Goal: Communication & Community: Participate in discussion

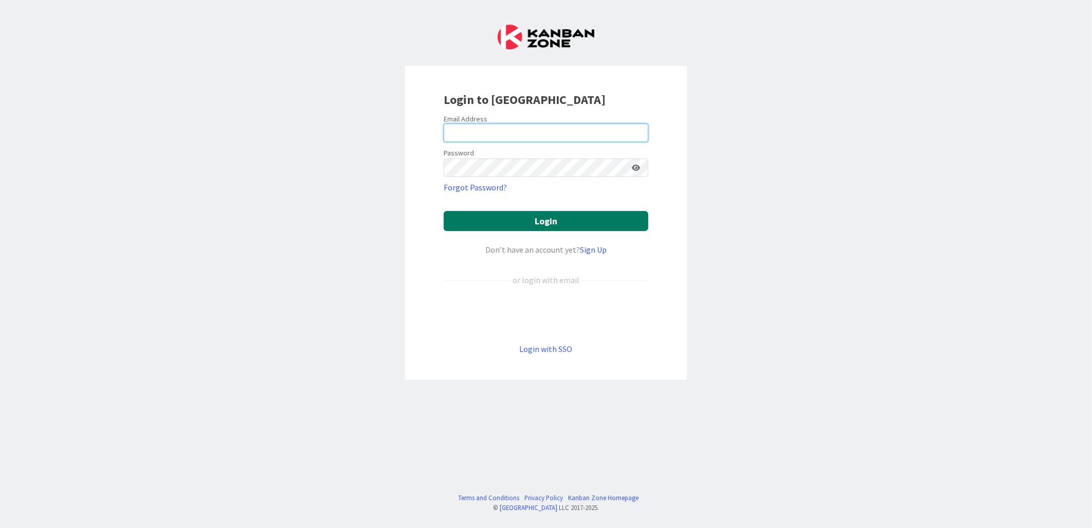
type input "[PERSON_NAME][EMAIL_ADDRESS][PERSON_NAME][DOMAIN_NAME][US_STATE]"
click at [546, 219] on button "Login" at bounding box center [546, 221] width 205 height 20
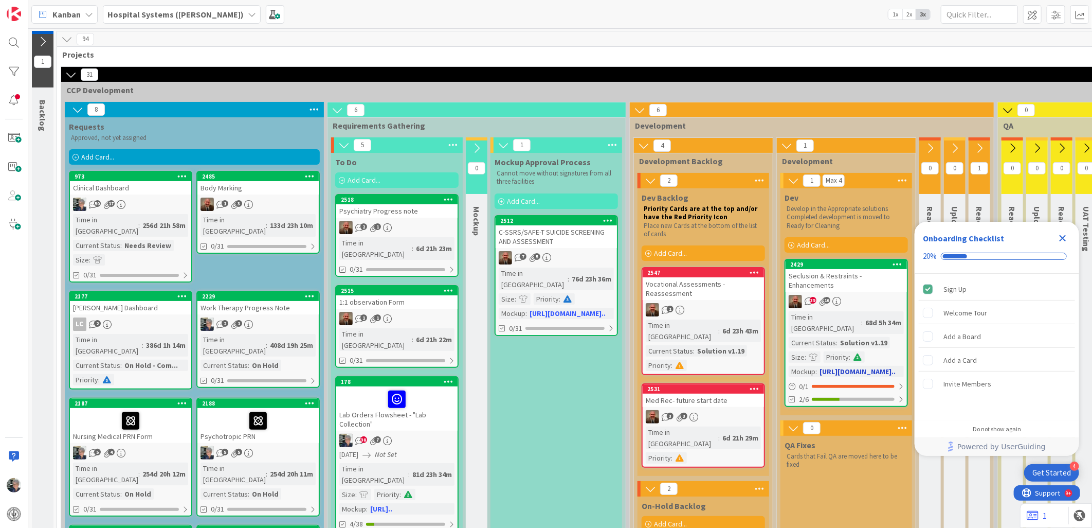
click at [835, 293] on link "2429 Seclusion & Restraints - Enhancements 39 16 Time in Column : 68d 5h 34m Cu…" at bounding box center [846, 333] width 123 height 148
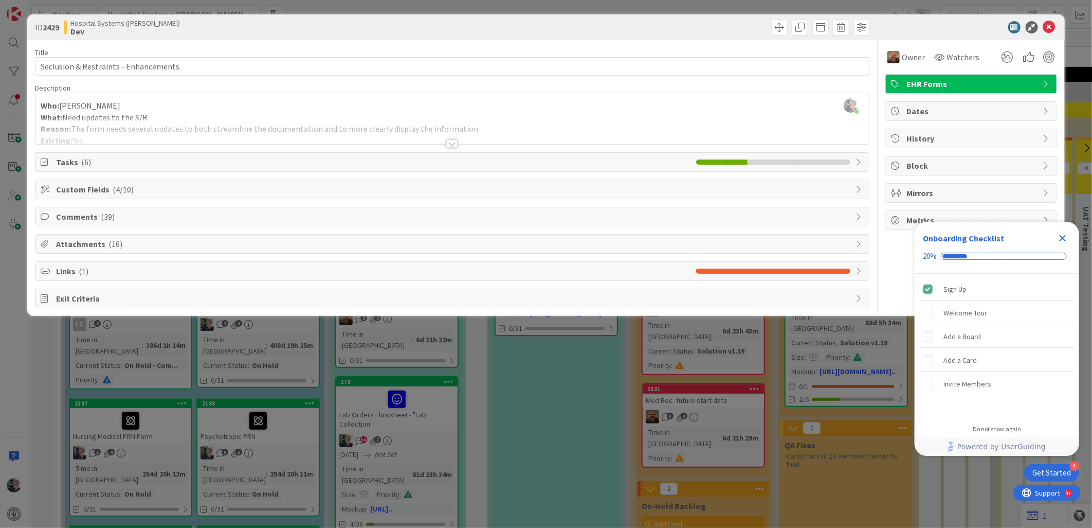
click at [452, 143] on div at bounding box center [451, 143] width 11 height 8
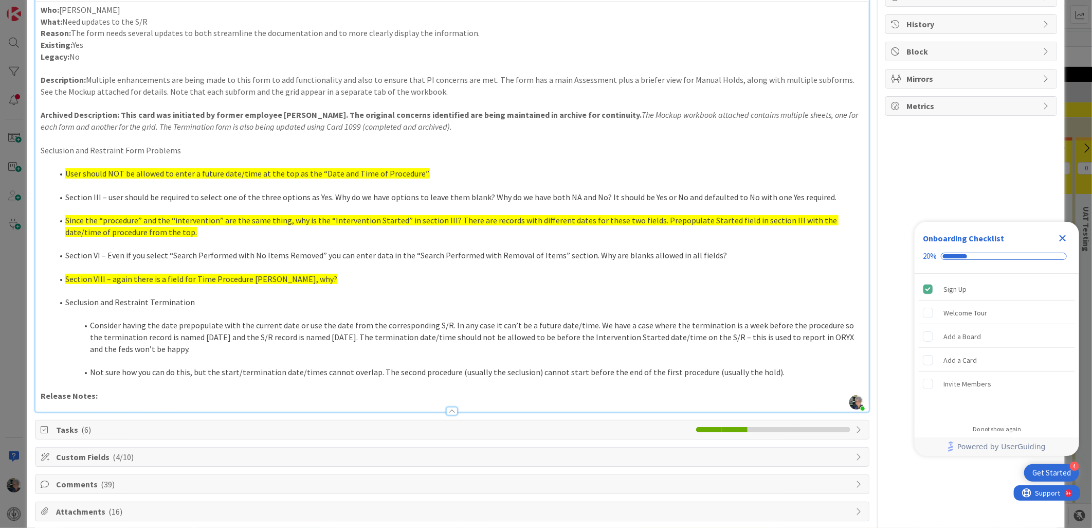
scroll to position [185, 0]
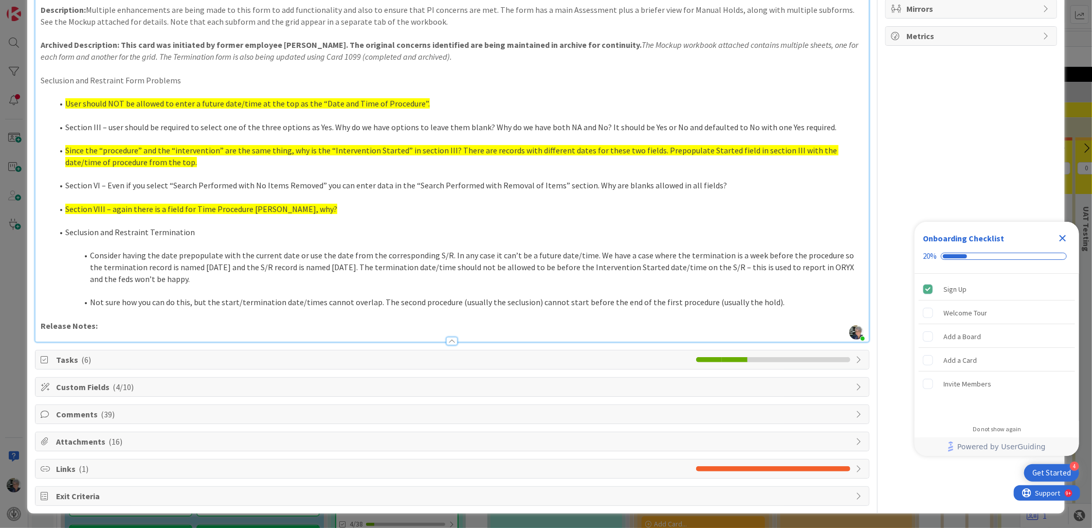
click at [92, 409] on span "Comments ( 39 )" at bounding box center [453, 414] width 794 height 12
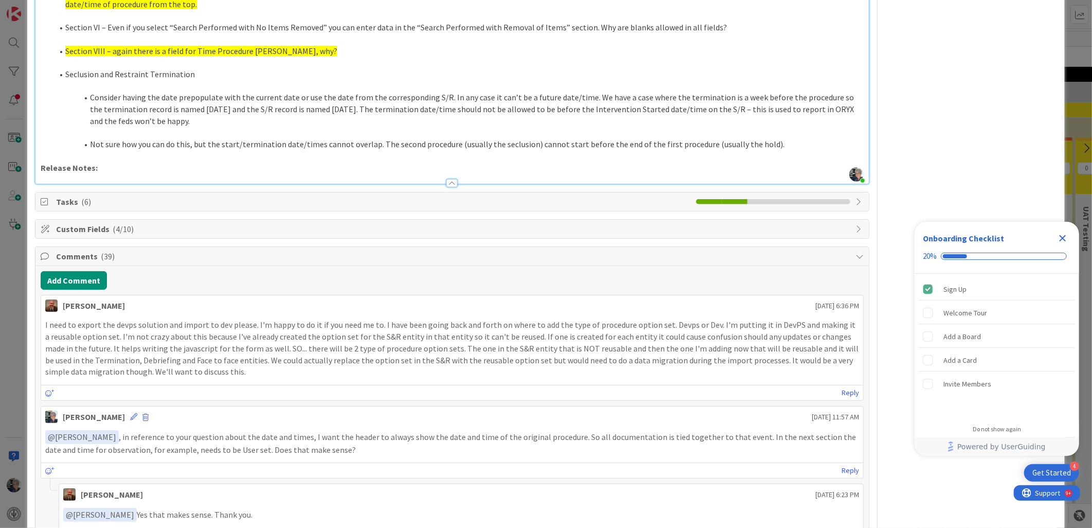
scroll to position [457, 0]
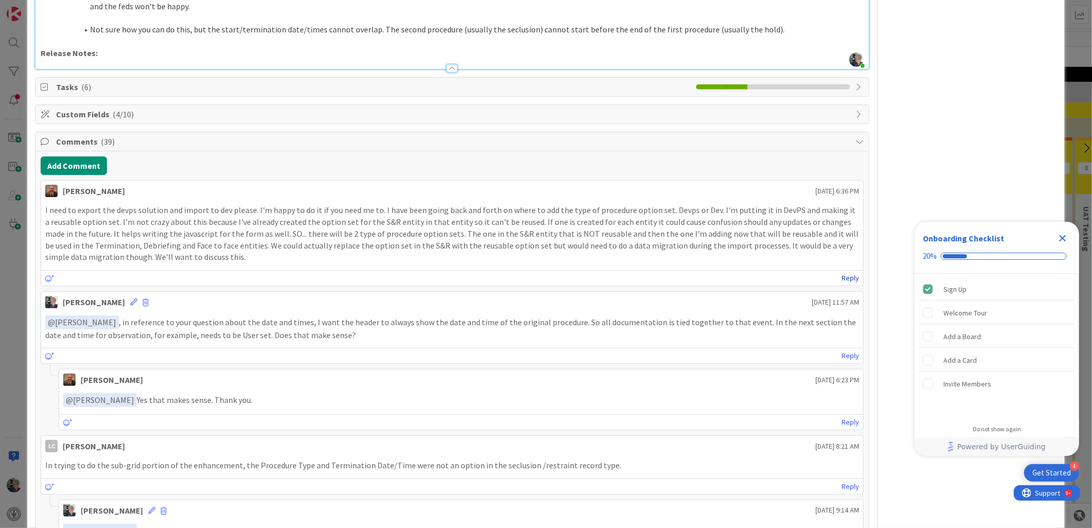
click at [842, 276] on link "Reply" at bounding box center [850, 277] width 17 height 13
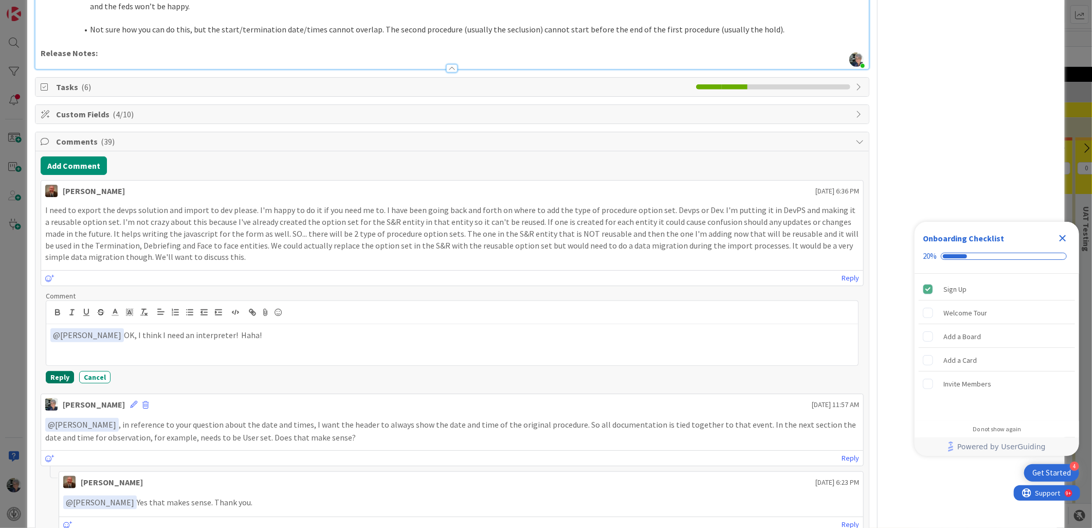
click at [64, 374] on button "Reply" at bounding box center [60, 377] width 28 height 12
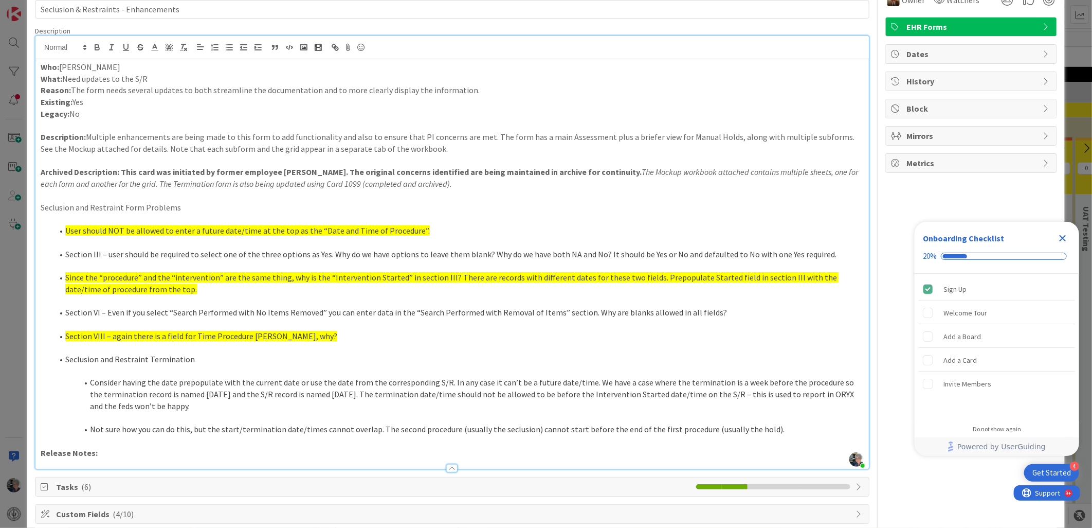
scroll to position [0, 0]
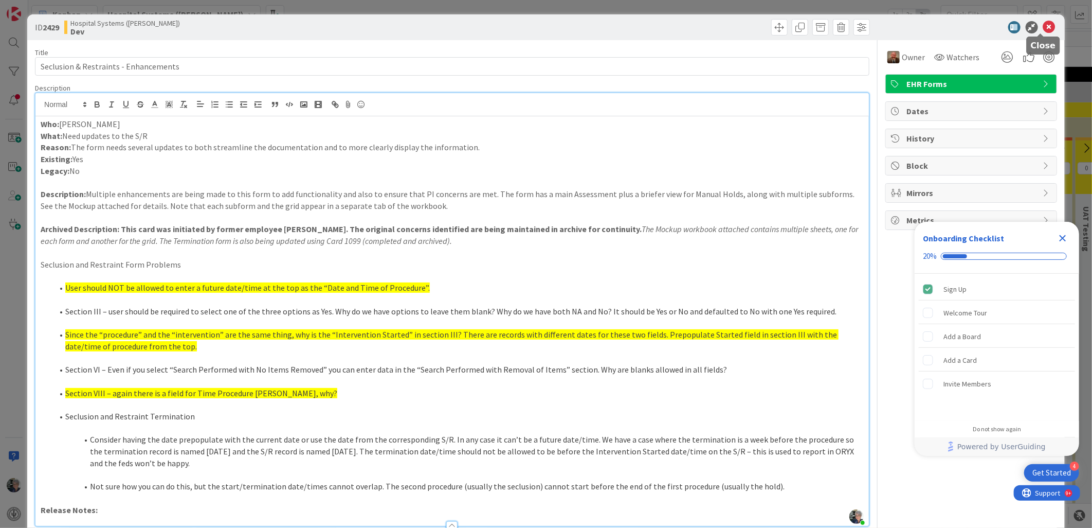
click at [1043, 26] on icon at bounding box center [1049, 27] width 12 height 12
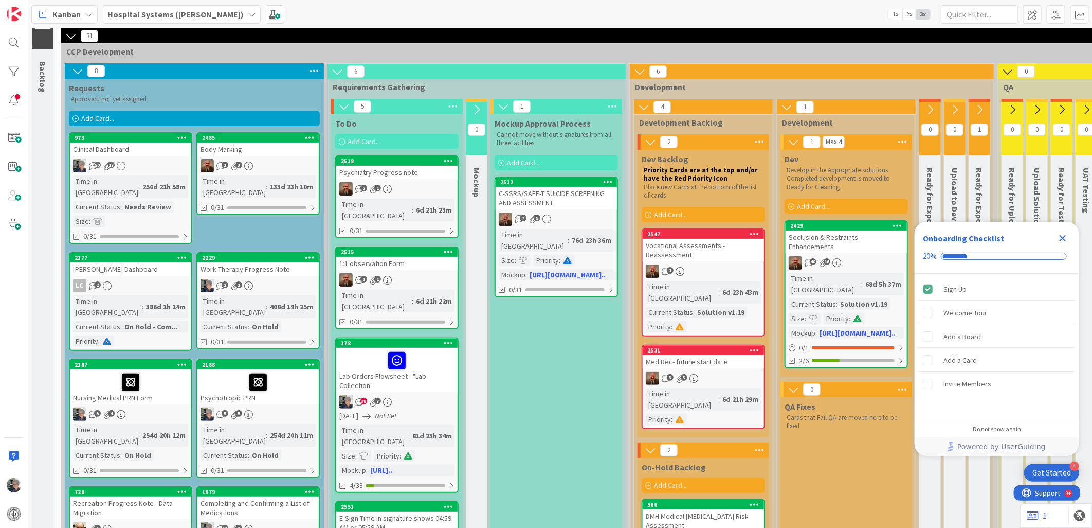
scroll to position [57, 0]
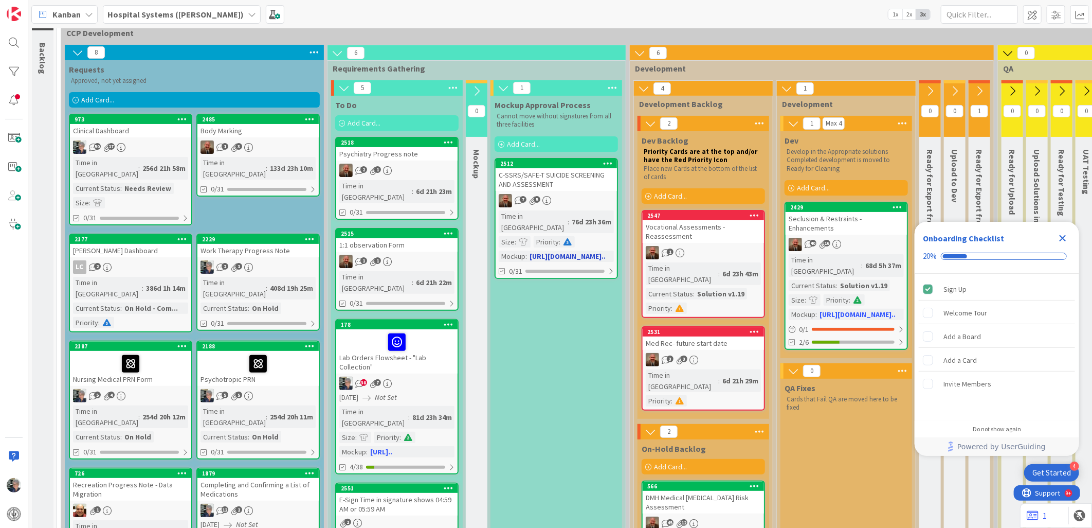
click at [539, 188] on div "C-SSRS/SAFE-T SUICIDE SCREENING AND ASSESSMENT" at bounding box center [556, 179] width 121 height 23
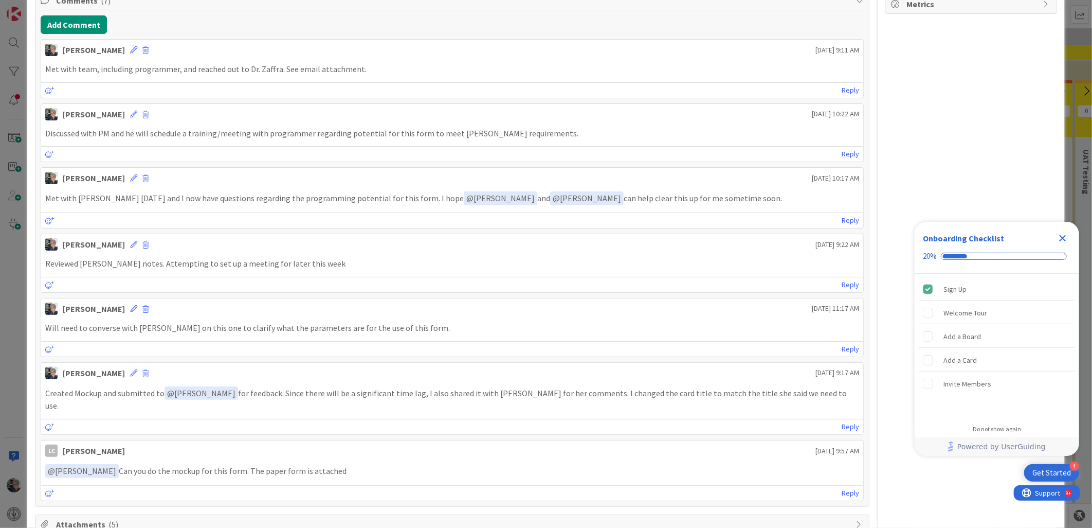
scroll to position [288, 0]
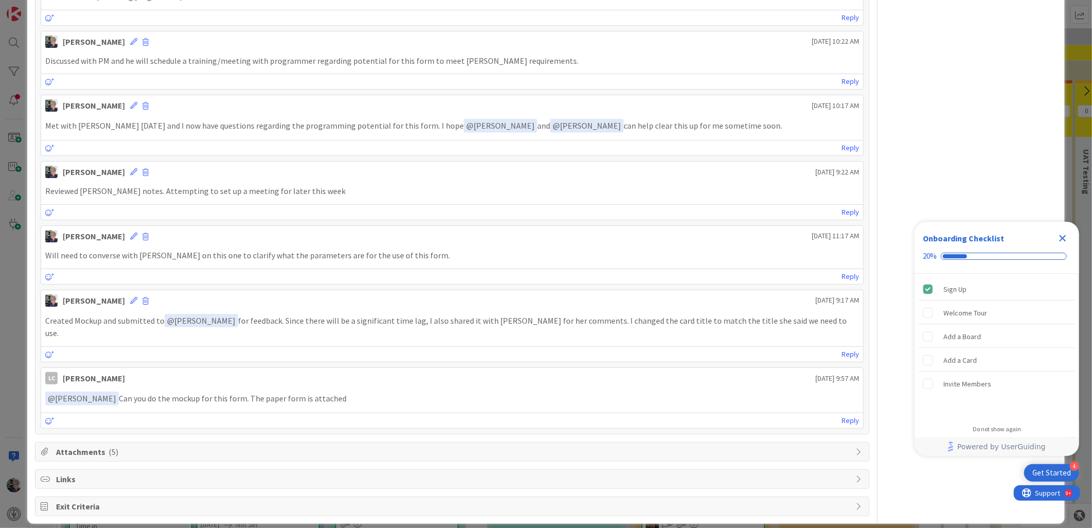
click at [100, 445] on span "Attachments ( 5 )" at bounding box center [453, 451] width 794 height 12
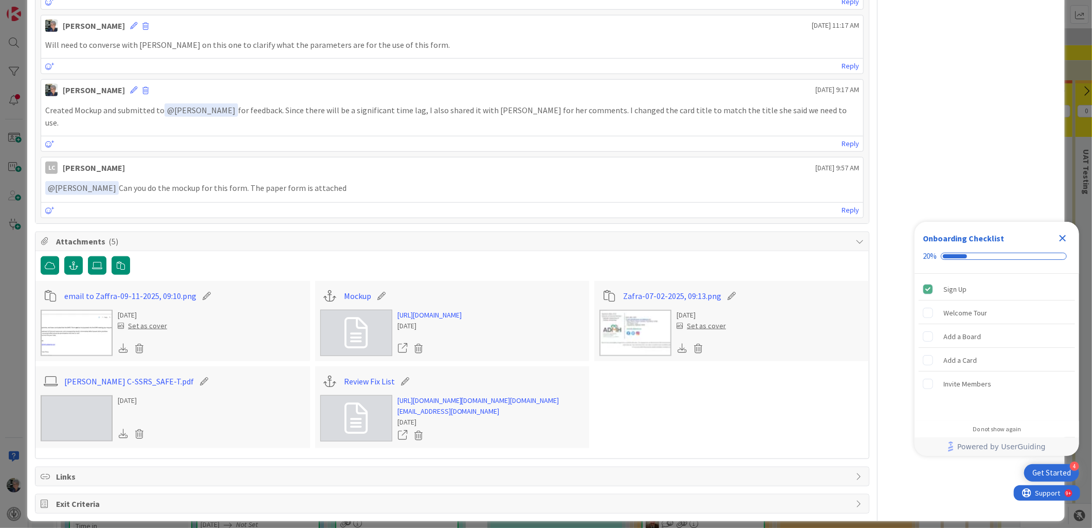
scroll to position [517, 0]
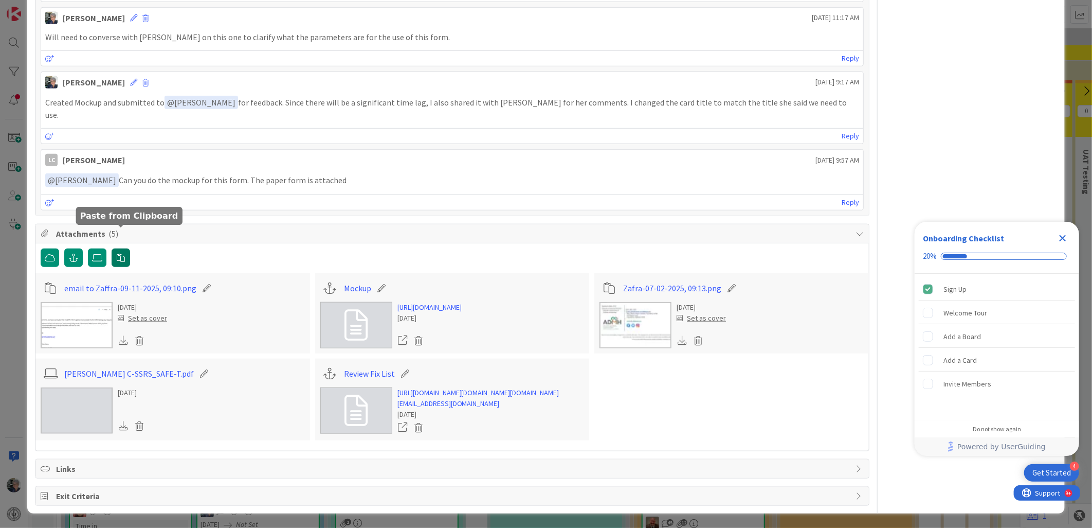
click at [122, 253] on icon "button" at bounding box center [121, 257] width 8 height 8
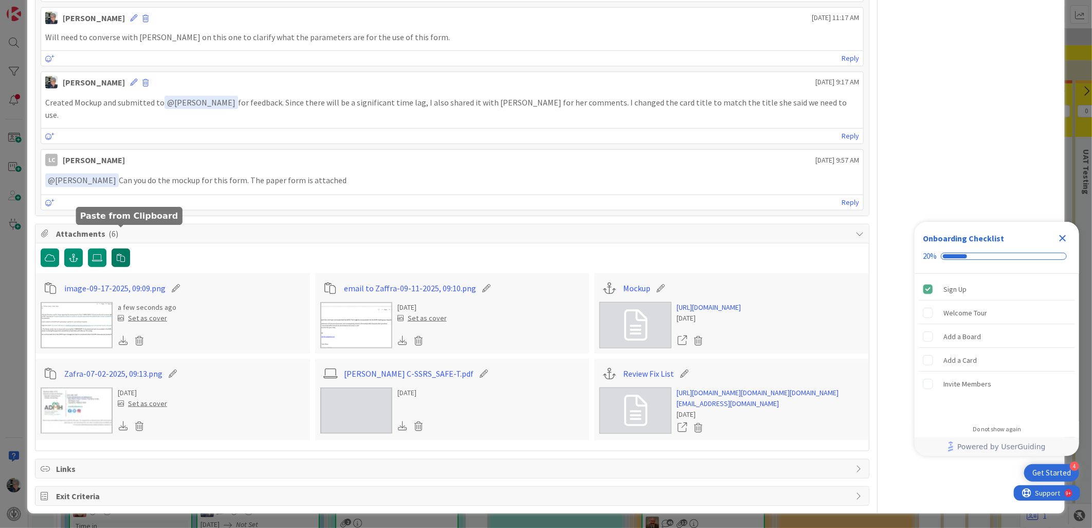
click at [120, 253] on icon "button" at bounding box center [121, 257] width 8 height 8
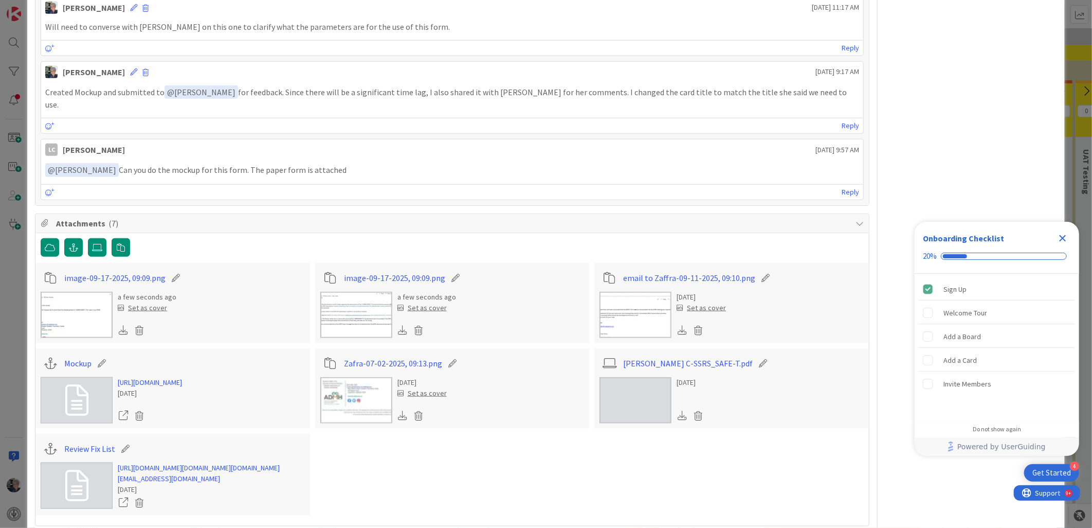
click at [450, 273] on icon at bounding box center [455, 278] width 14 height 10
click at [369, 268] on input "image-09-17-2025, 09:09" at bounding box center [401, 277] width 115 height 19
drag, startPoint x: 432, startPoint y: 266, endPoint x: 334, endPoint y: 276, distance: 98.7
click at [334, 276] on div "image-09-17-2025, 09:09 .png" at bounding box center [452, 278] width 264 height 20
type input "[PERSON_NAME] email to peers 9-11"
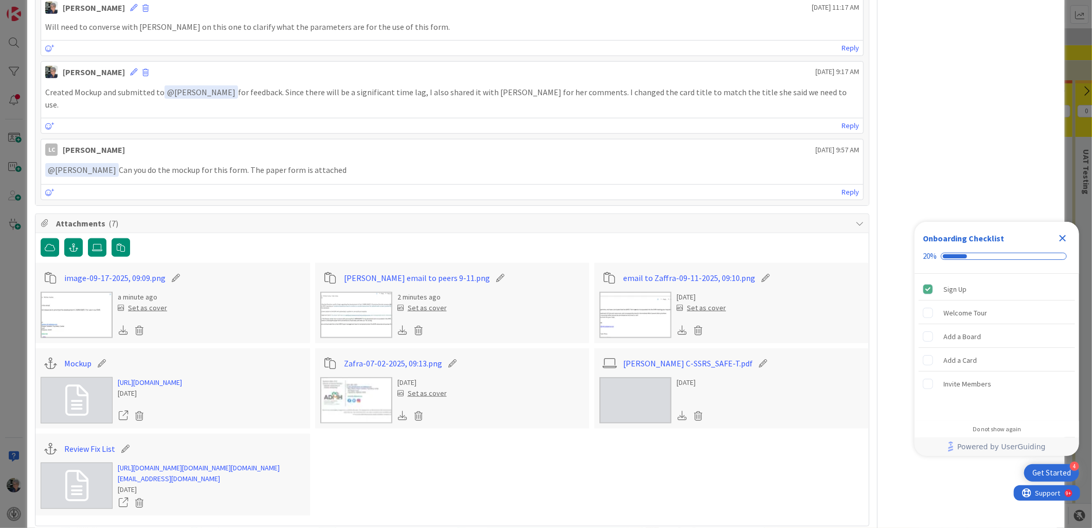
click at [173, 273] on icon at bounding box center [176, 278] width 14 height 10
drag, startPoint x: 160, startPoint y: 267, endPoint x: 50, endPoint y: 261, distance: 109.7
click at [50, 268] on div "image-09-17-2025, 09:09 .png" at bounding box center [173, 278] width 264 height 20
type input "Zafra email green light"
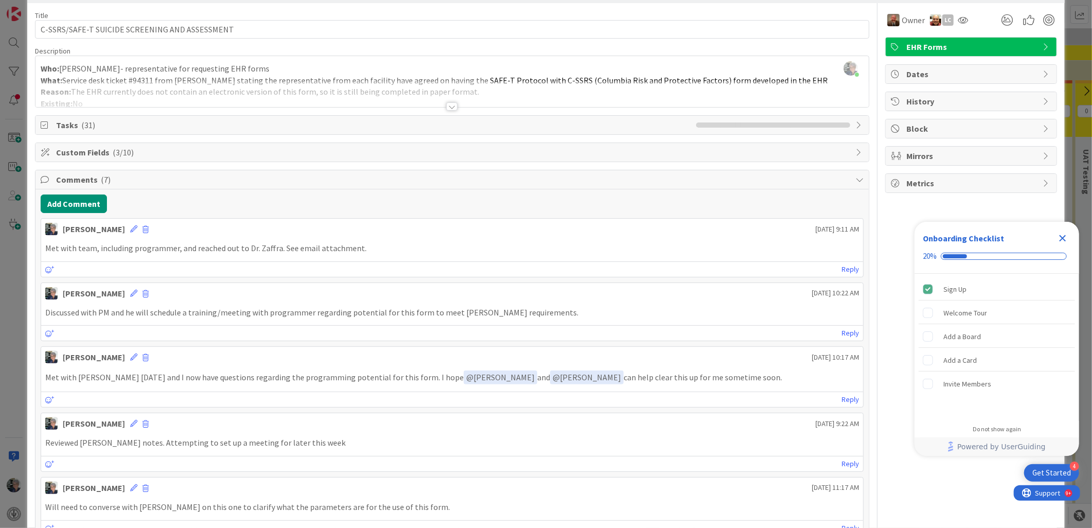
scroll to position [57, 0]
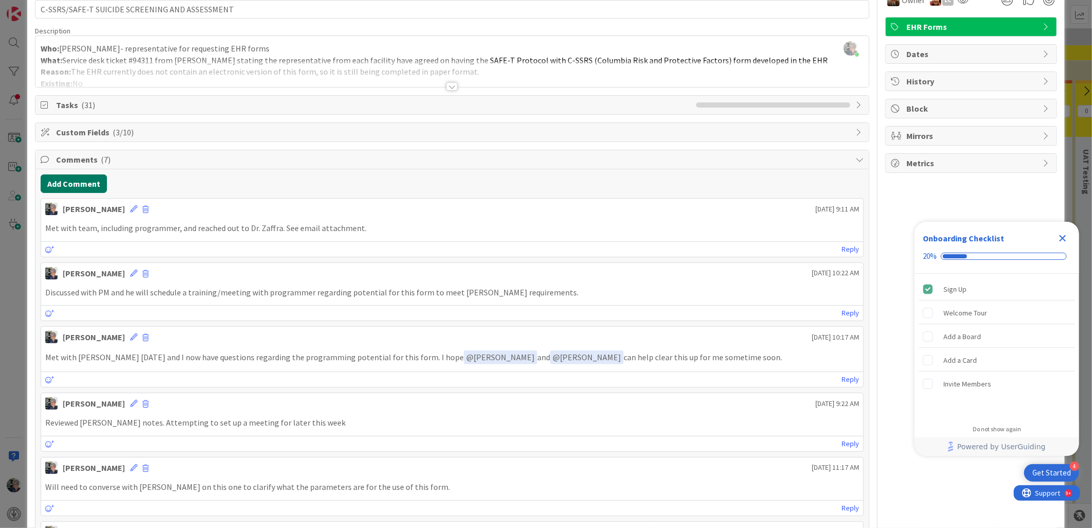
click at [80, 183] on button "Add Comment" at bounding box center [74, 183] width 66 height 19
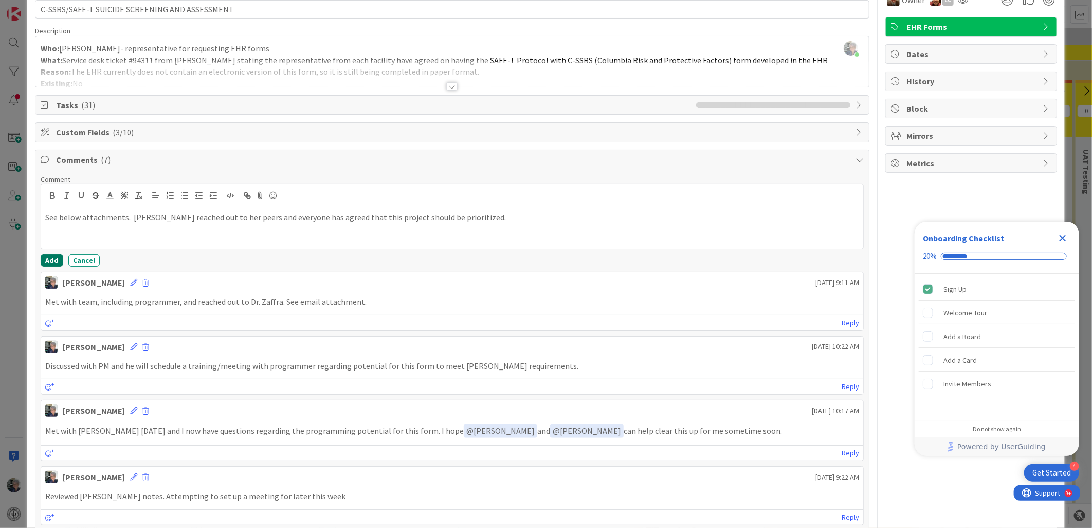
click at [48, 258] on button "Add" at bounding box center [52, 260] width 23 height 12
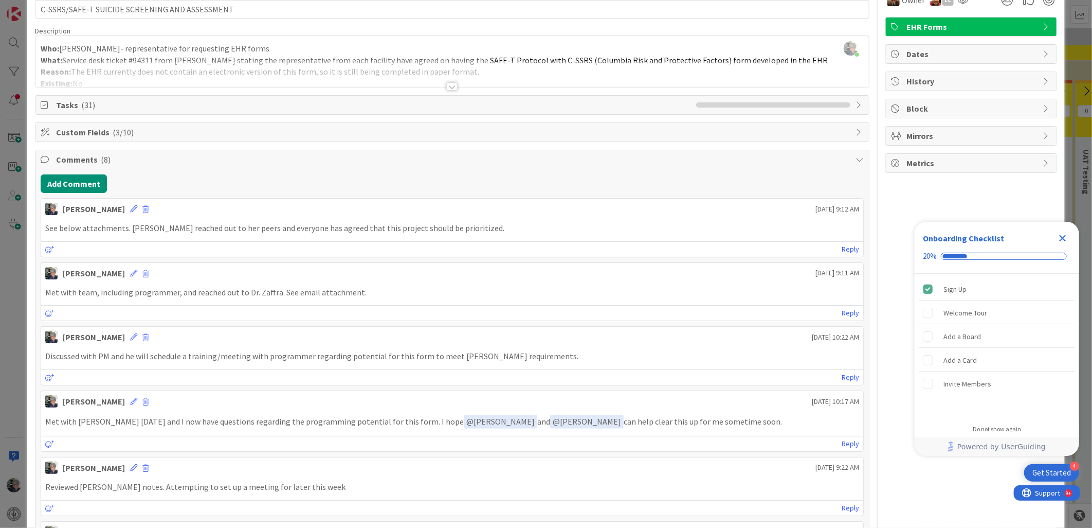
click at [451, 83] on div at bounding box center [451, 86] width 11 height 8
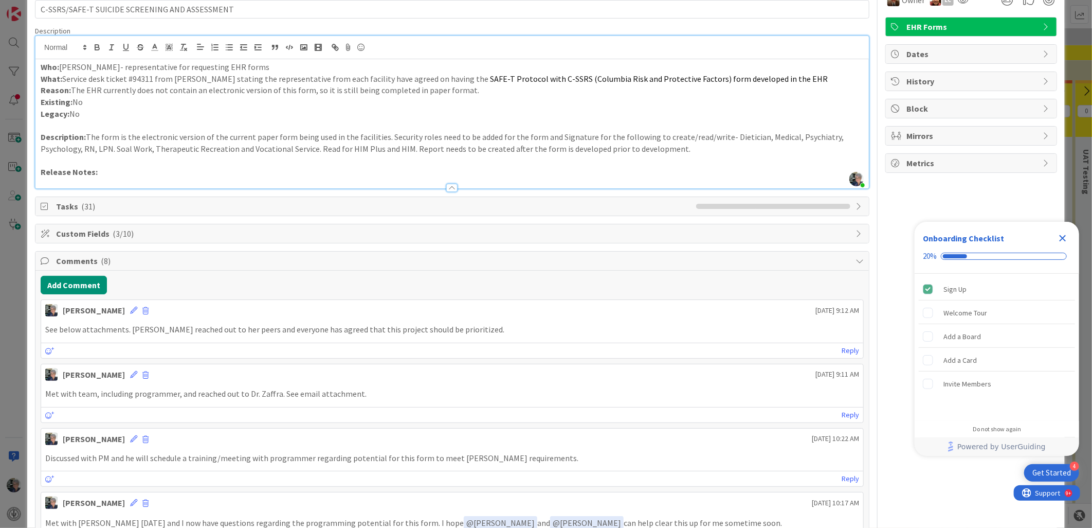
scroll to position [0, 0]
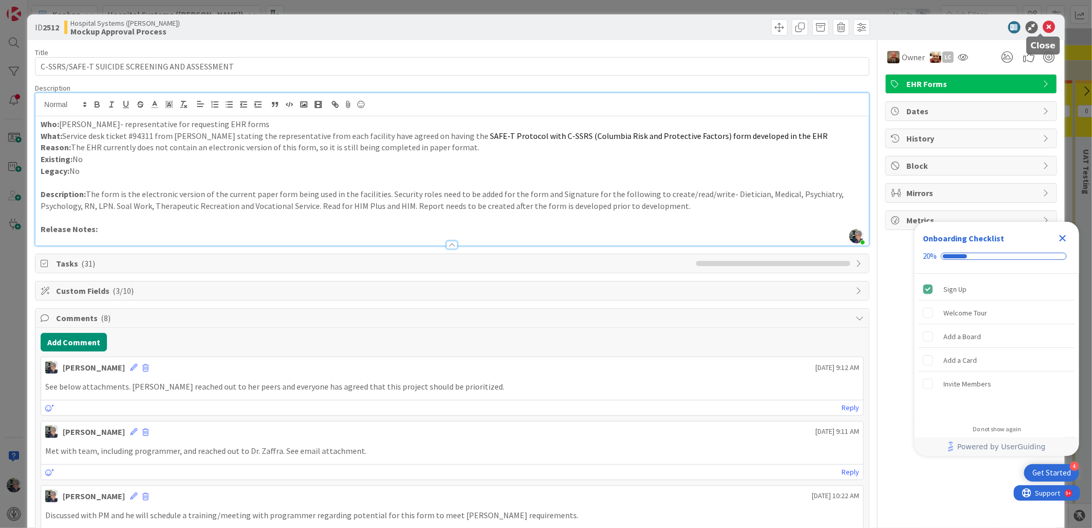
click at [1043, 24] on icon at bounding box center [1049, 27] width 12 height 12
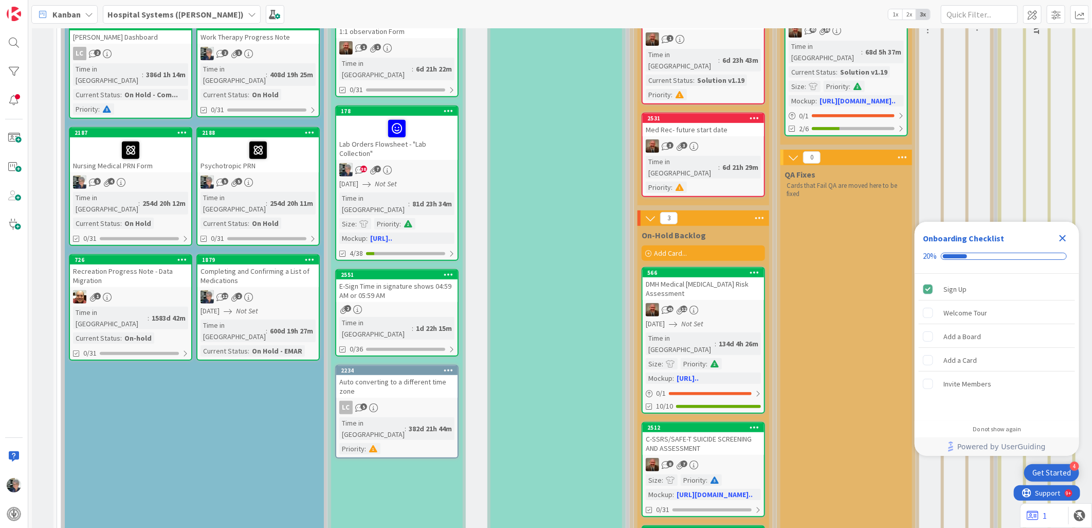
scroll to position [271, 0]
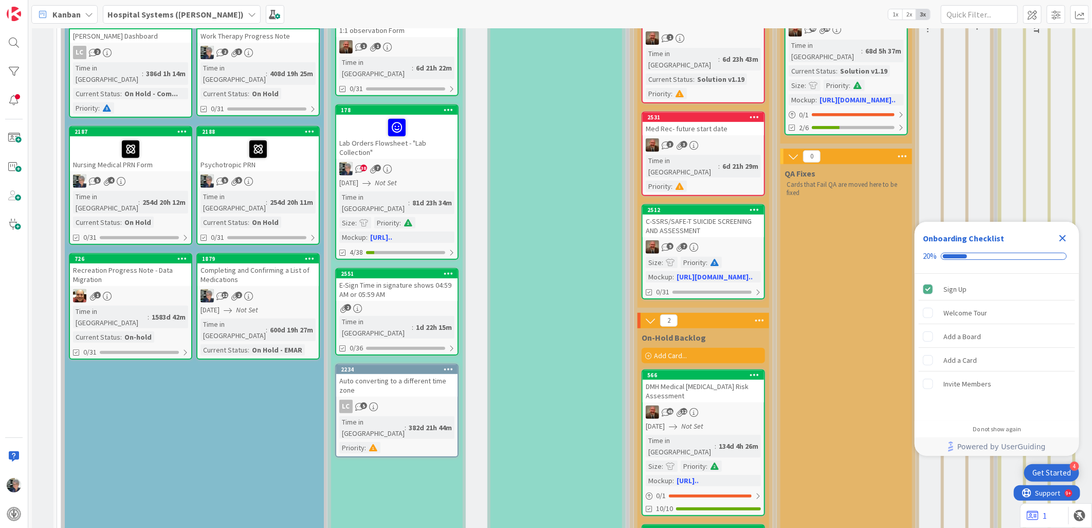
click at [588, 219] on div "Mockup Approval Process Cannot move without signatures from all three facilitie…" at bounding box center [557, 255] width 132 height 749
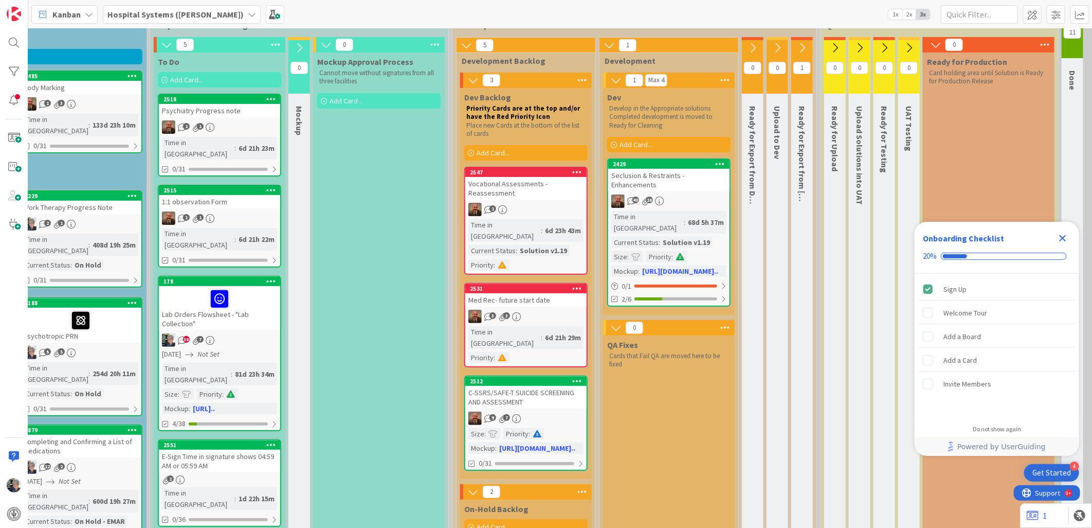
scroll to position [100, 203]
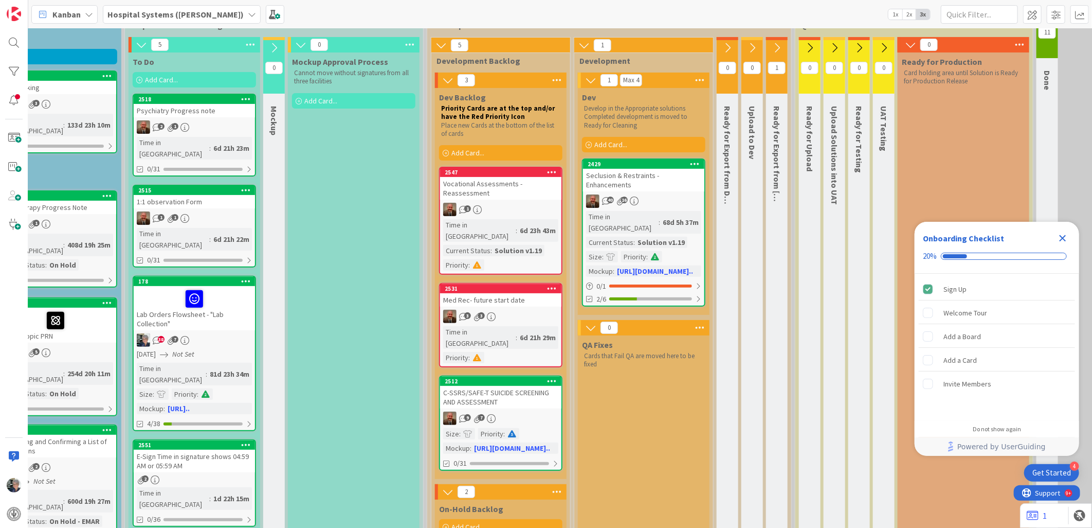
click at [778, 49] on icon at bounding box center [776, 47] width 11 height 11
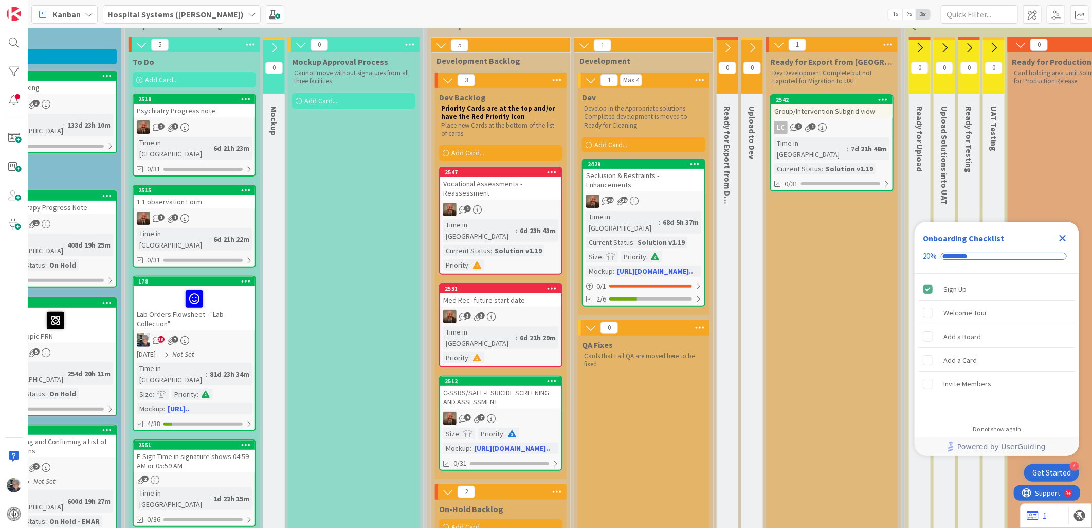
click at [778, 49] on icon at bounding box center [778, 44] width 11 height 11
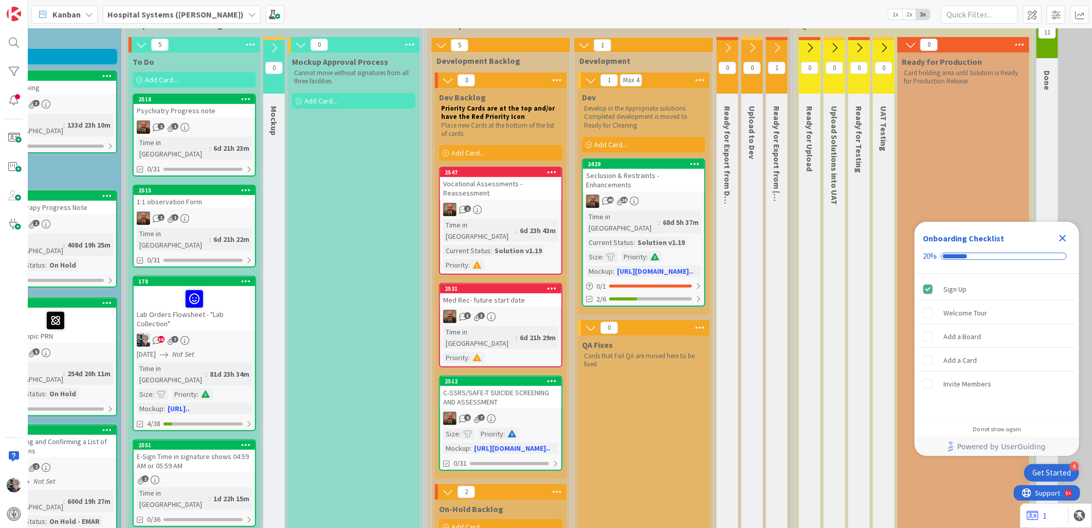
click at [1062, 237] on icon "Close Checklist" at bounding box center [1063, 238] width 7 height 7
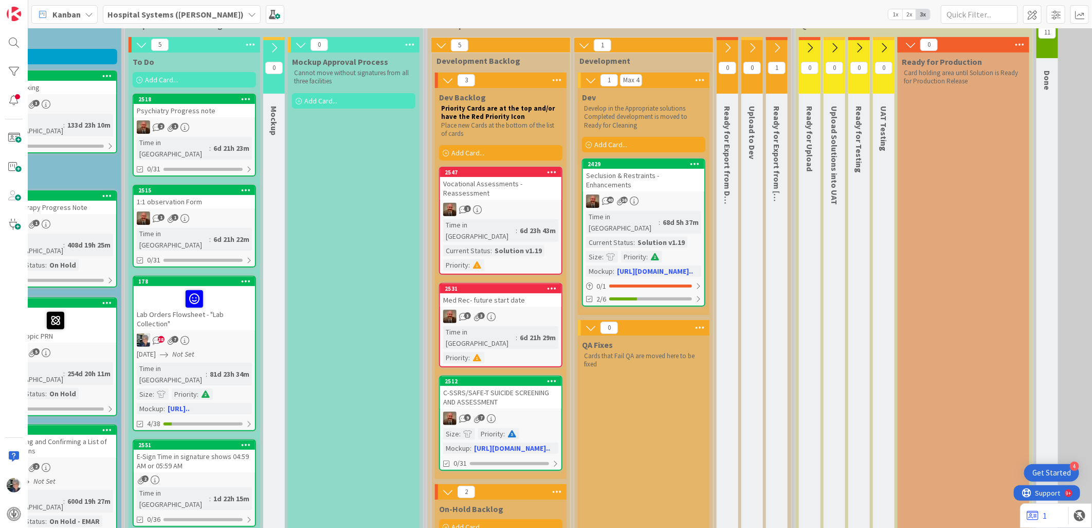
scroll to position [0, 0]
click at [1045, 33] on span "11" at bounding box center [1047, 32] width 17 height 12
click at [1045, 136] on div "11 Done Cards Successfully uploaded to Production" at bounding box center [1048, 405] width 22 height 806
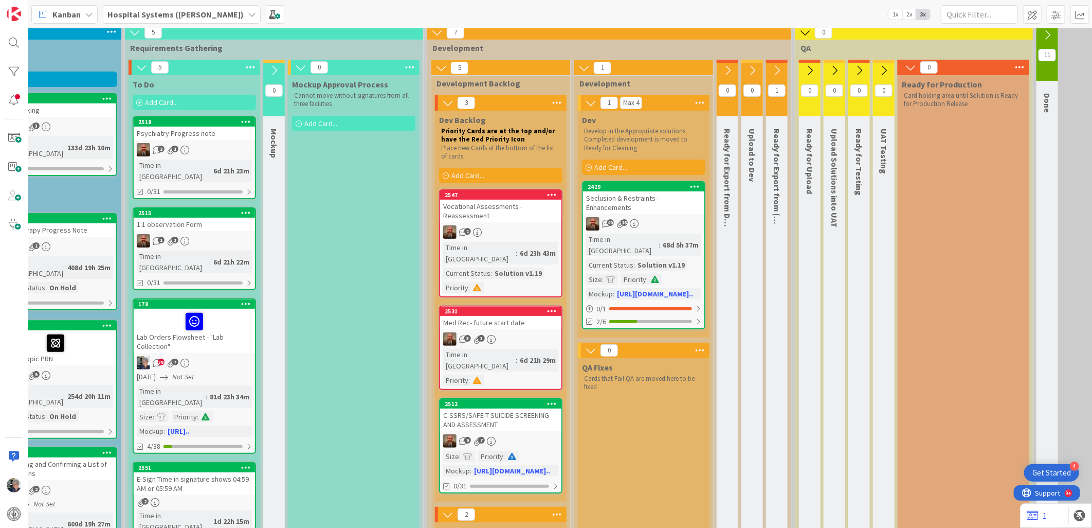
scroll to position [43, 203]
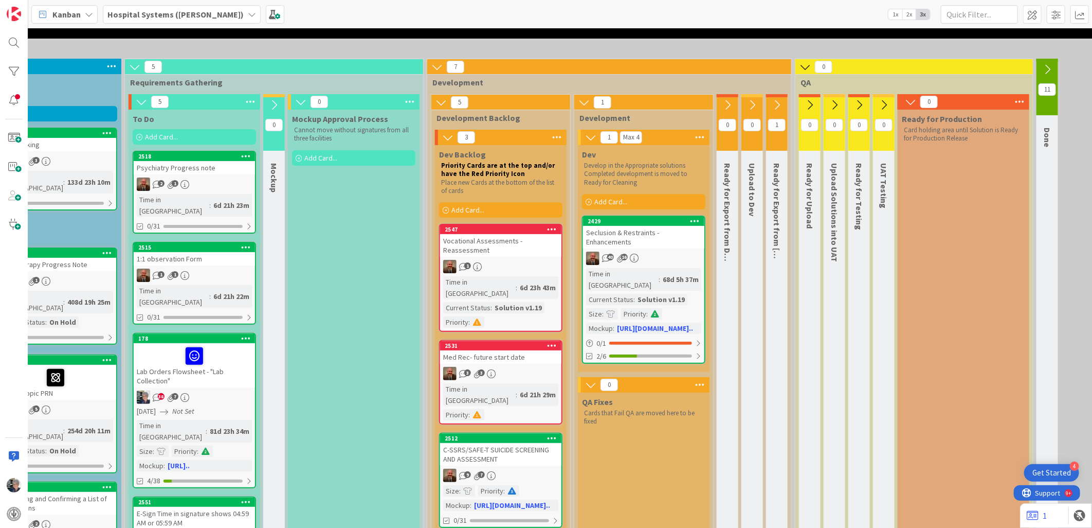
click at [1050, 65] on icon at bounding box center [1047, 69] width 11 height 11
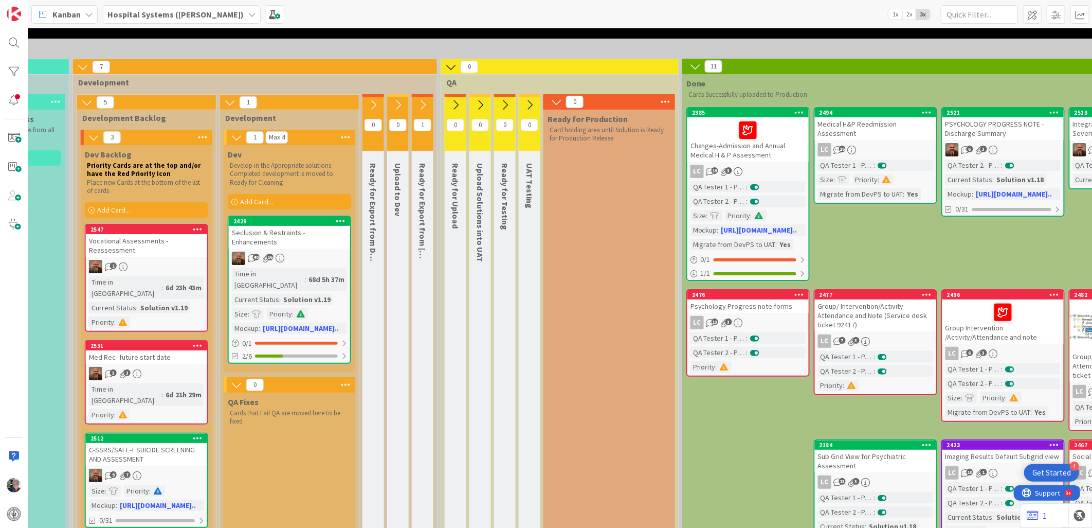
scroll to position [43, 567]
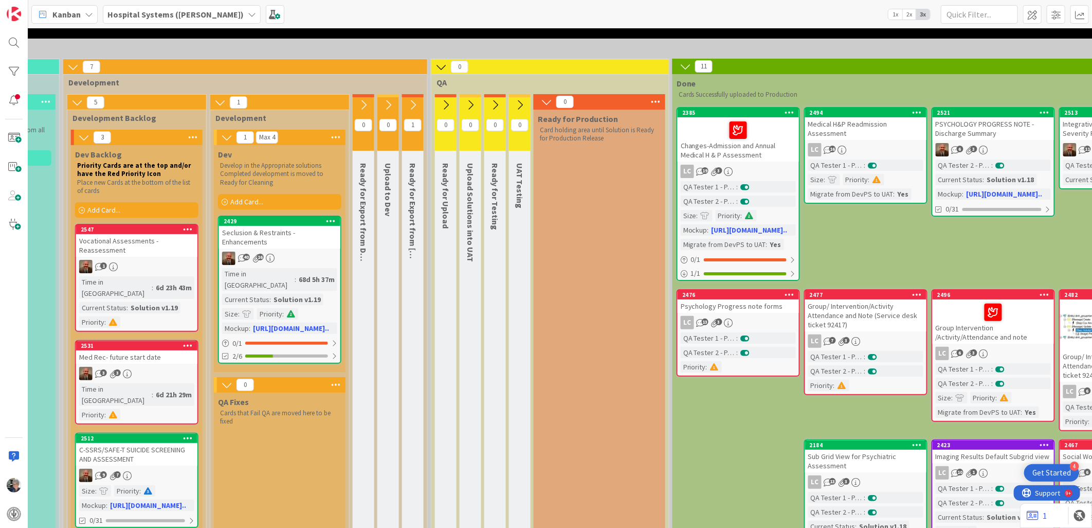
click at [686, 64] on icon at bounding box center [685, 66] width 11 height 11
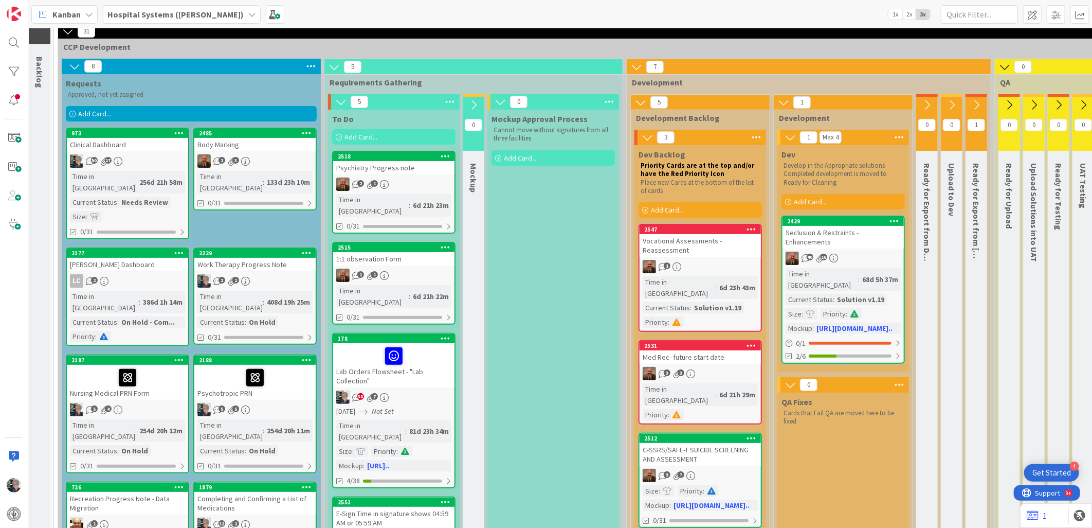
scroll to position [43, 2]
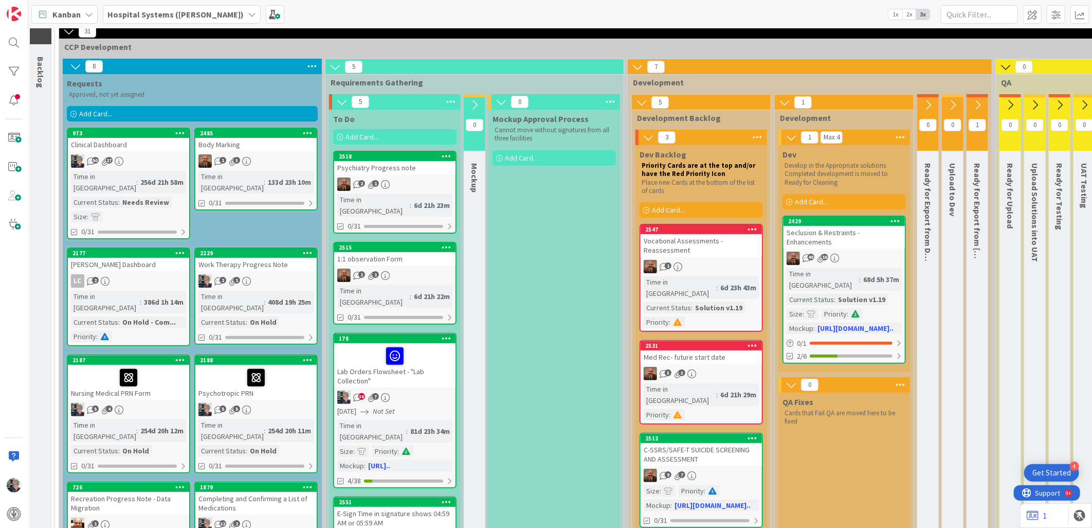
click at [240, 157] on div "1 3" at bounding box center [255, 160] width 121 height 13
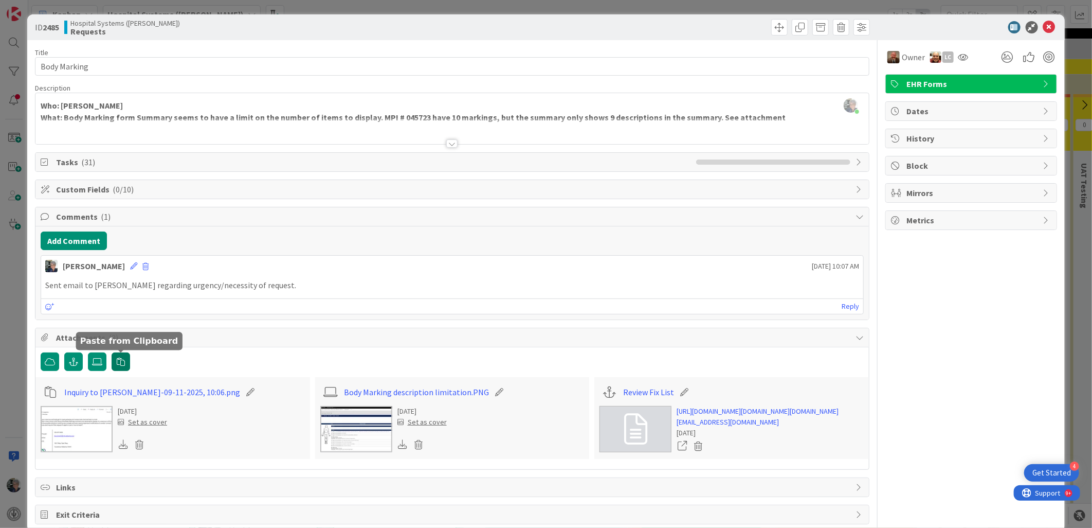
click at [122, 359] on icon "button" at bounding box center [121, 361] width 8 height 8
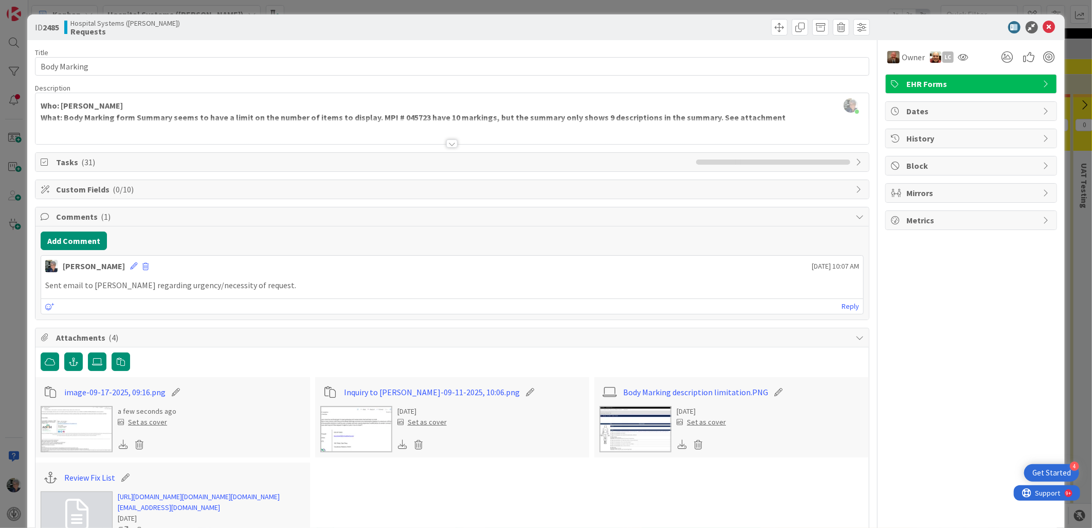
click at [175, 391] on icon at bounding box center [176, 392] width 14 height 10
drag, startPoint x: 154, startPoint y: 392, endPoint x: 64, endPoint y: 382, distance: 91.1
click at [64, 382] on div "image-09-17-2025, 09:16 .png a few seconds ago Set as cover" at bounding box center [172, 417] width 275 height 80
type input "[PERSON_NAME] reply"
click at [212, 395] on div "image-09-17-2025, 09:16.png" at bounding box center [173, 392] width 264 height 20
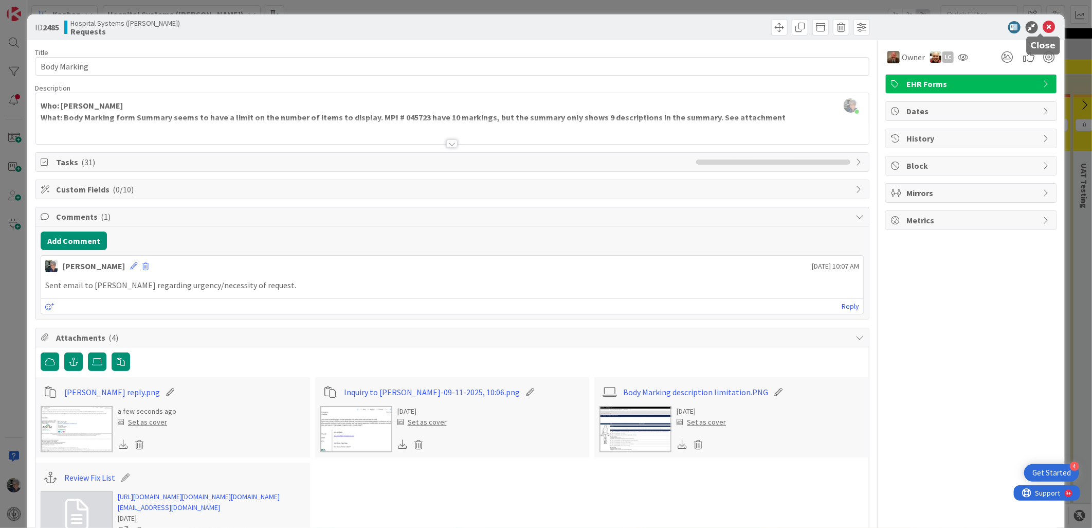
click at [1043, 22] on icon at bounding box center [1049, 27] width 12 height 12
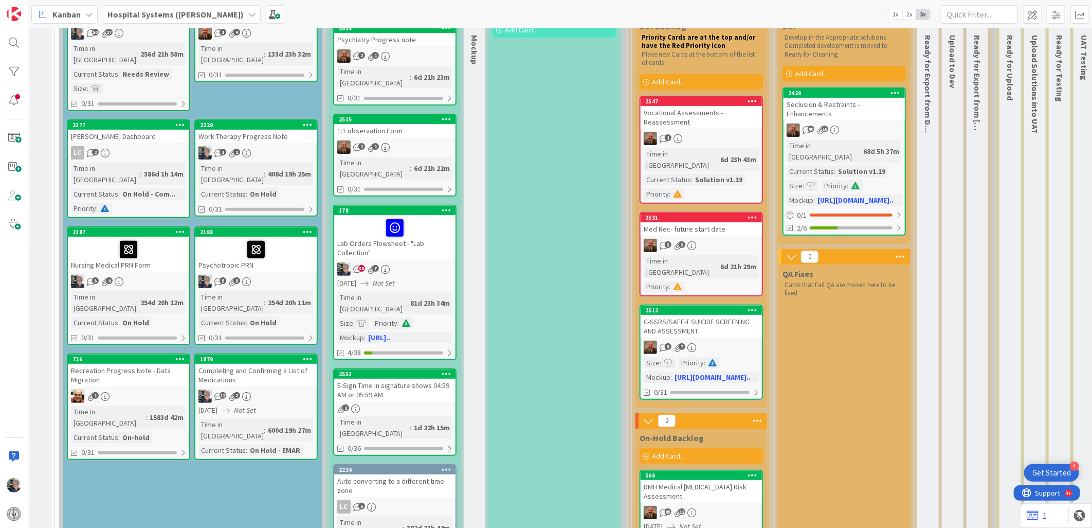
scroll to position [114, 2]
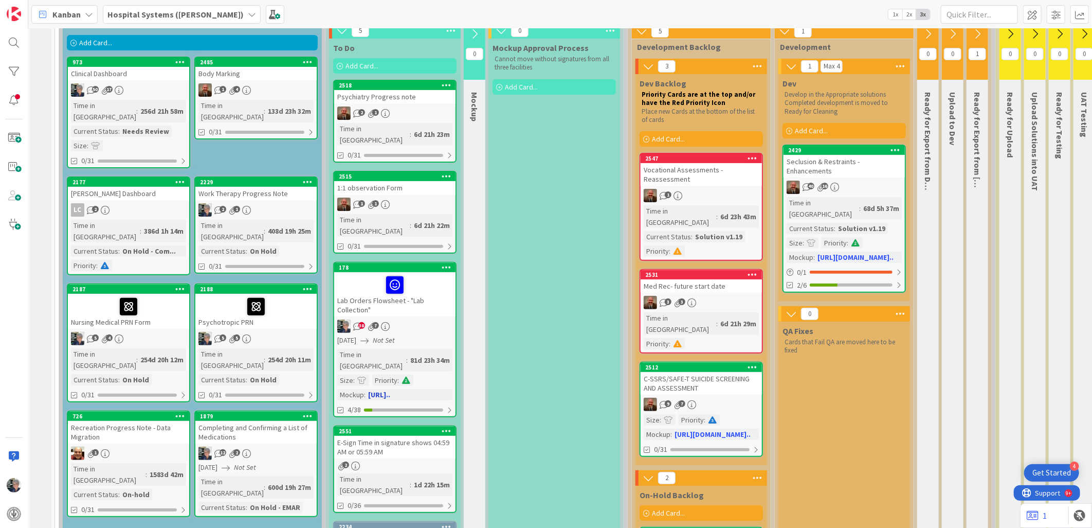
click at [392, 319] on div "38 7" at bounding box center [394, 325] width 121 height 13
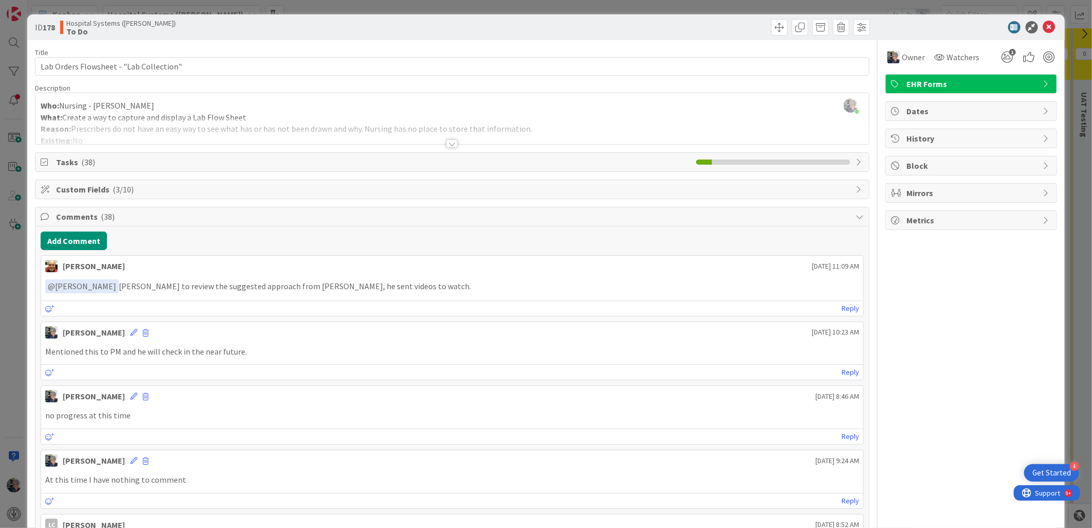
click at [447, 144] on div at bounding box center [451, 143] width 11 height 8
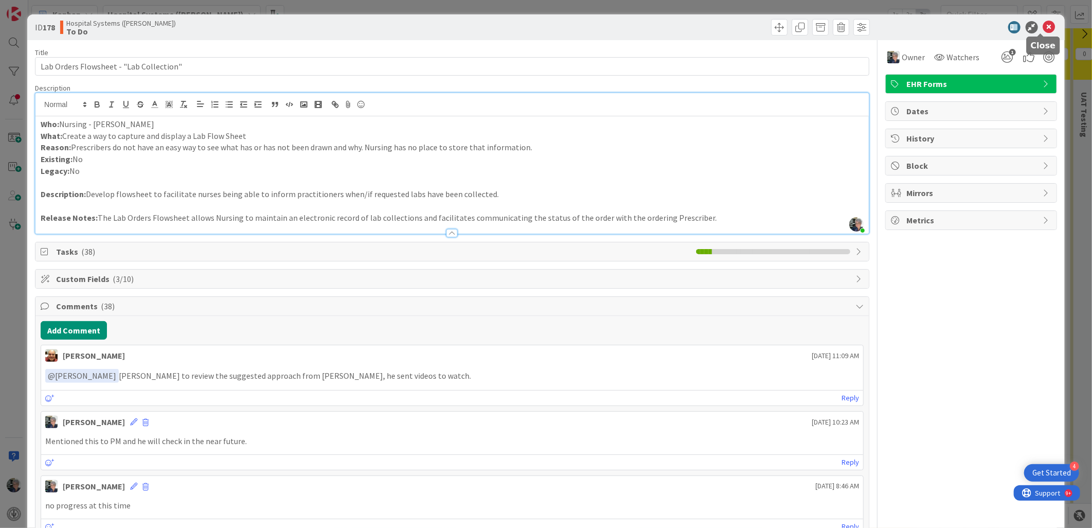
click at [1043, 23] on icon at bounding box center [1049, 27] width 12 height 12
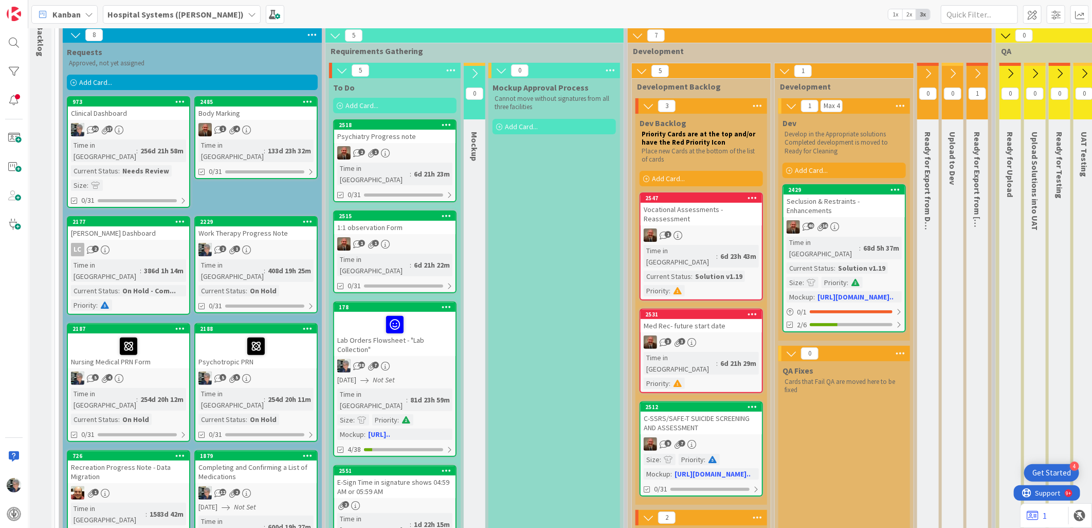
scroll to position [57, 2]
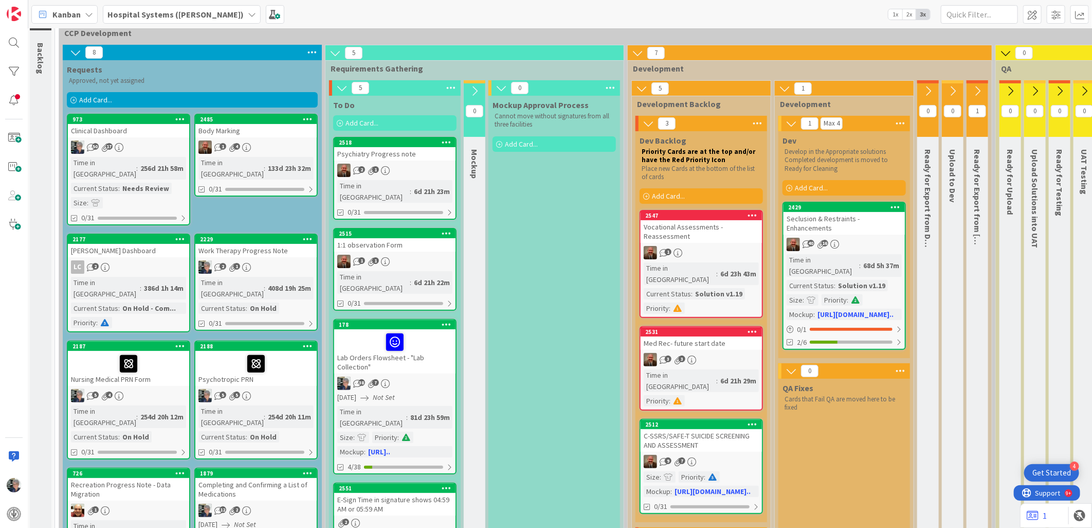
click at [499, 84] on icon at bounding box center [501, 87] width 11 height 11
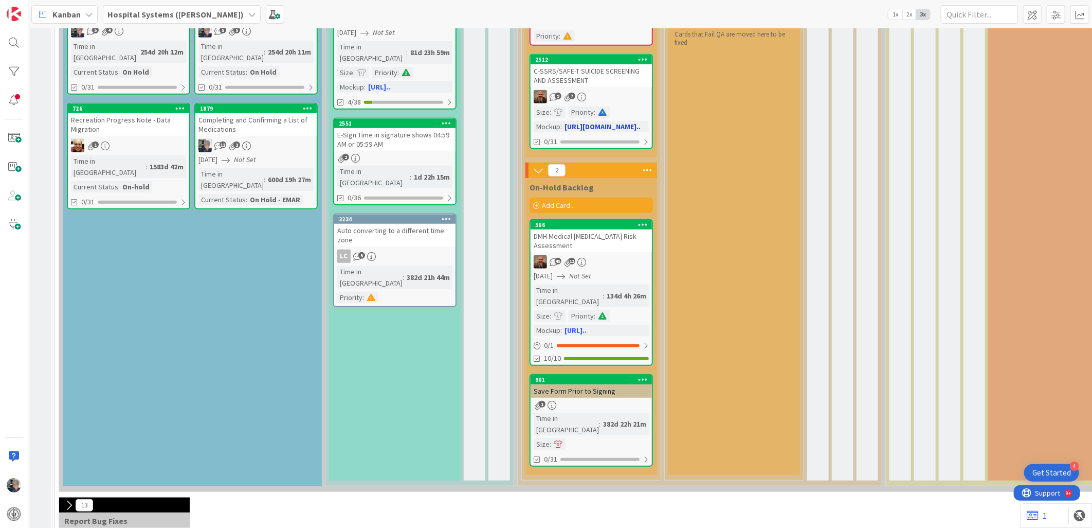
scroll to position [457, 2]
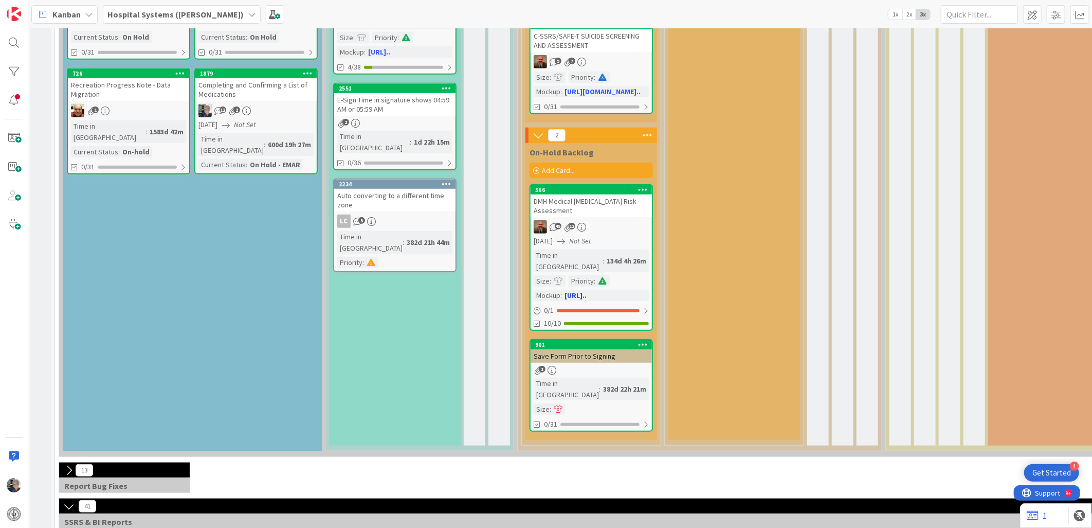
click at [583, 235] on div "[DATE] Not Set" at bounding box center [593, 240] width 118 height 11
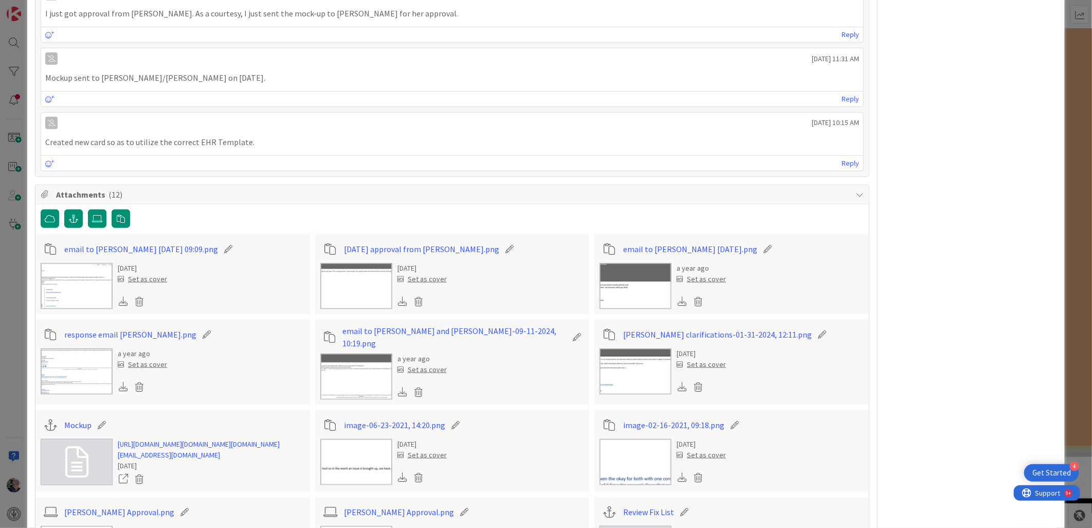
scroll to position [2996, 0]
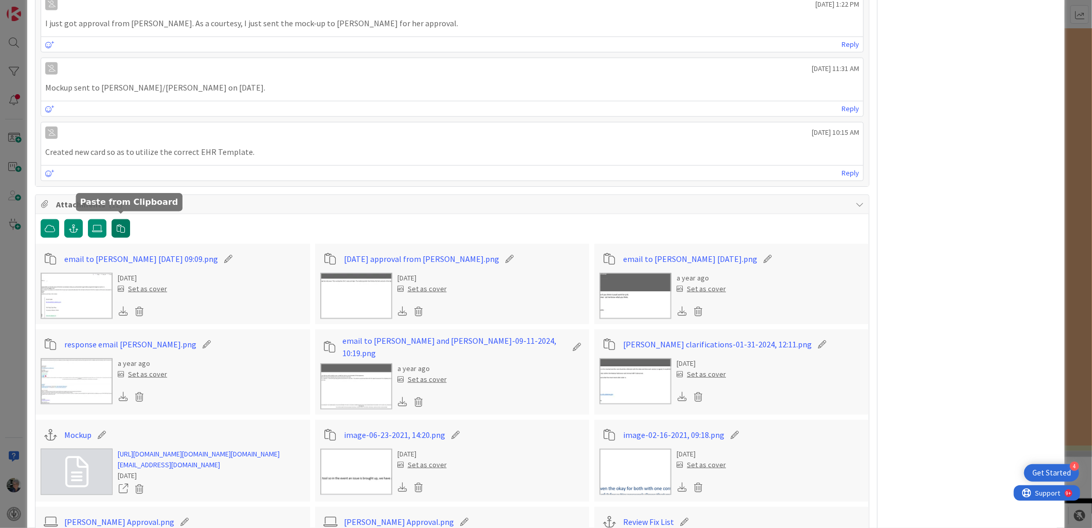
click at [117, 224] on icon "button" at bounding box center [121, 228] width 8 height 8
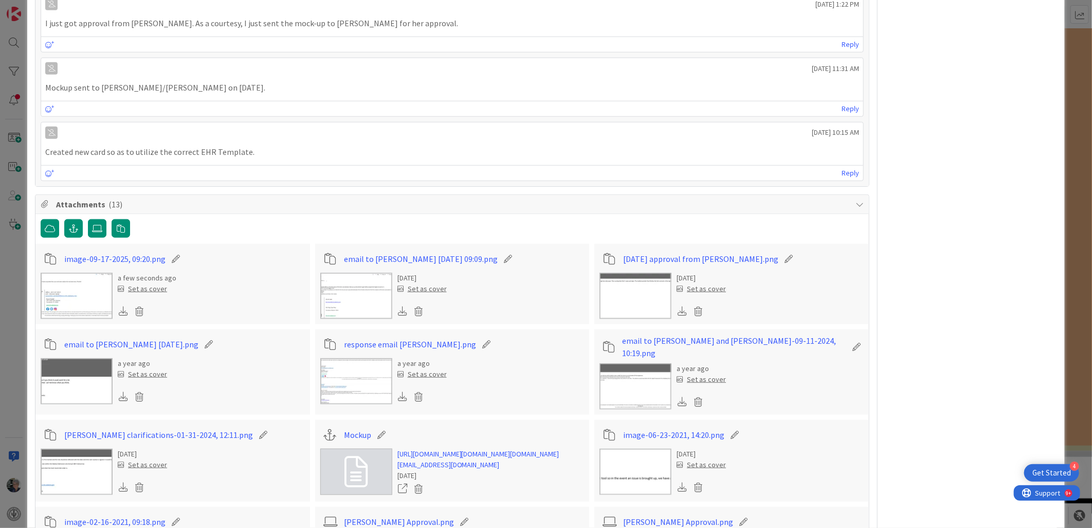
click at [173, 253] on icon at bounding box center [176, 258] width 14 height 10
drag, startPoint x: 159, startPoint y: 253, endPoint x: 21, endPoint y: 237, distance: 139.8
click at [21, 237] on div "ID 566 Hospital Systems ([PERSON_NAME]) On-Hold Backlog Title 36 / 128 DMH Medi…" at bounding box center [546, 264] width 1092 height 528
type input "[PERSON_NAME] response 9-11"
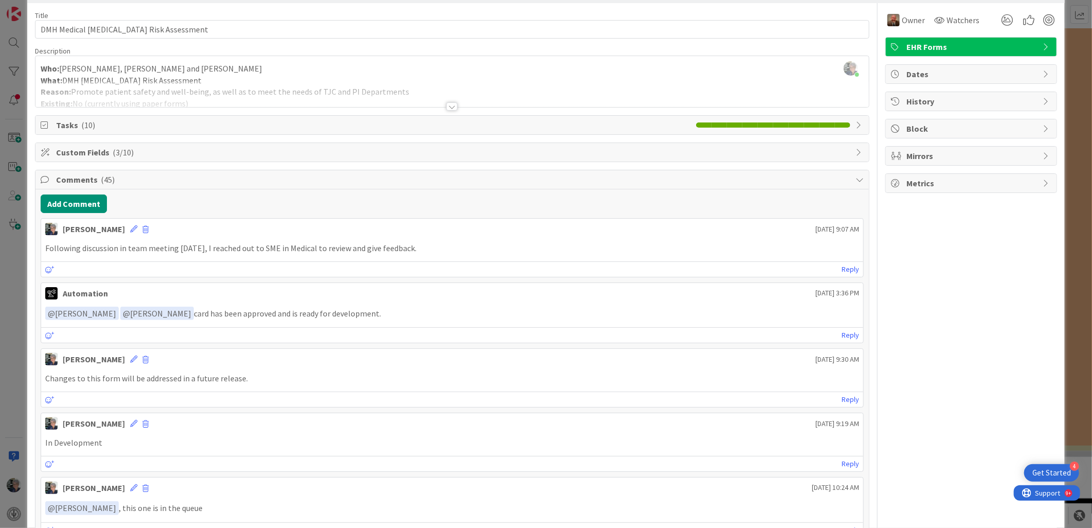
scroll to position [0, 0]
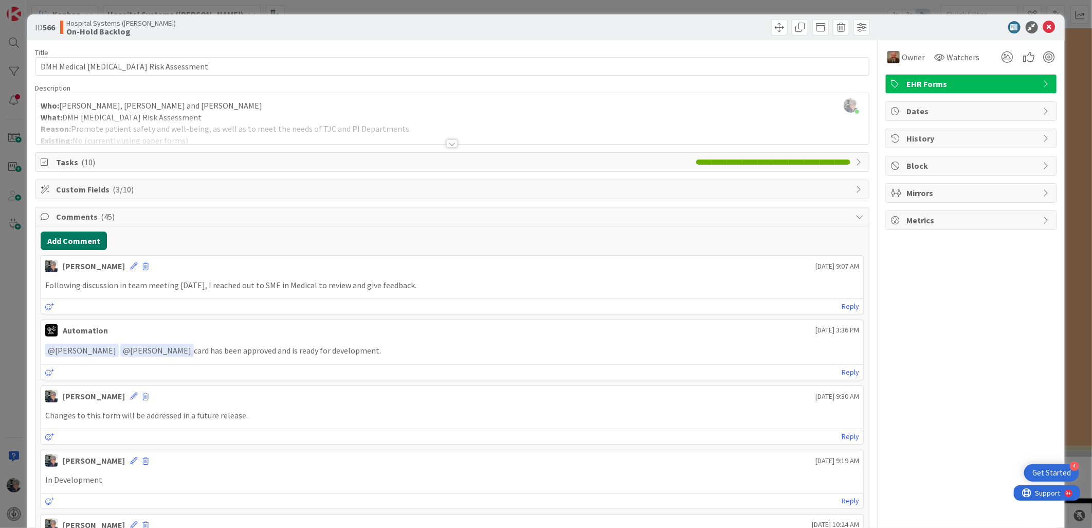
click at [81, 241] on button "Add Comment" at bounding box center [74, 240] width 66 height 19
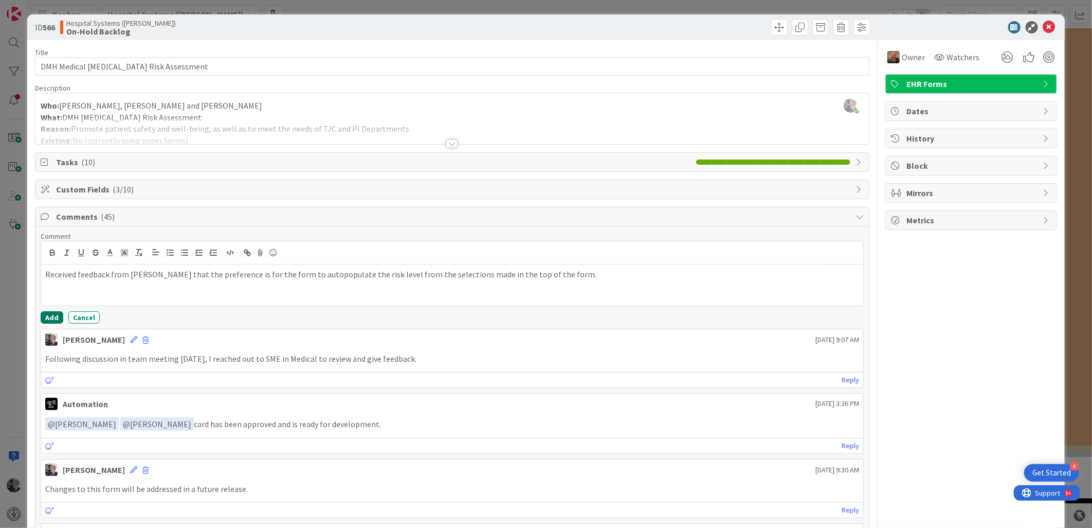
click at [54, 315] on button "Add" at bounding box center [52, 317] width 23 height 12
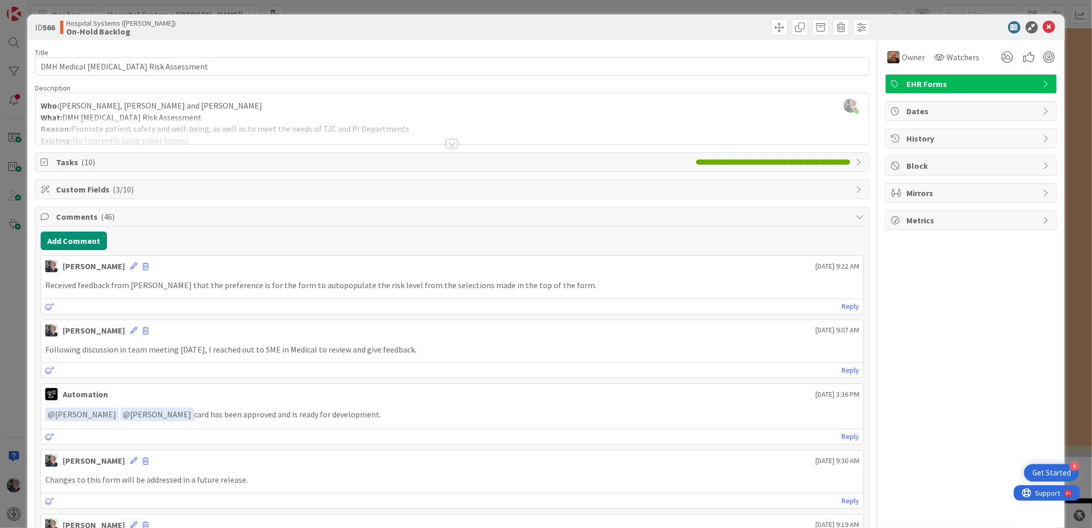
click at [449, 140] on div at bounding box center [451, 143] width 11 height 8
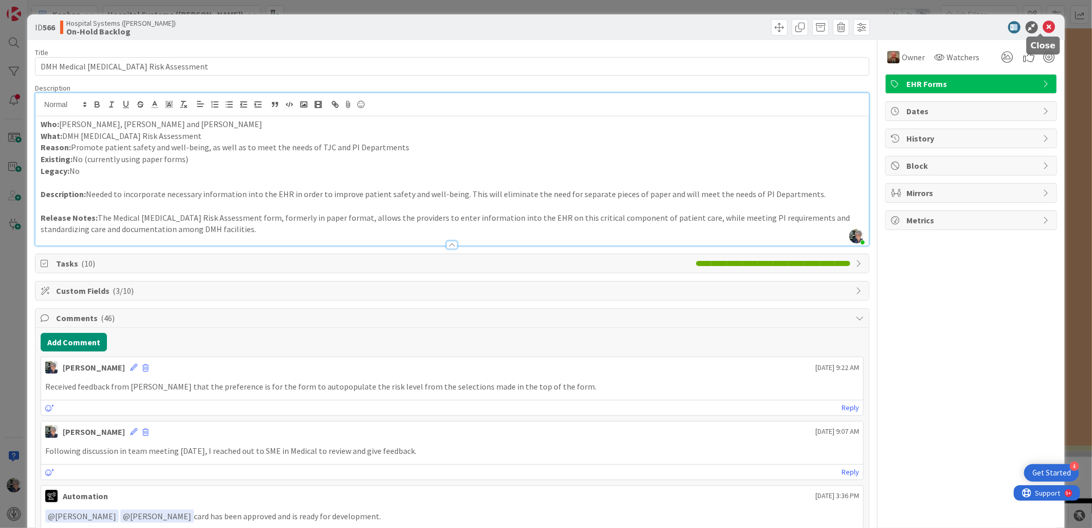
click at [1043, 23] on icon at bounding box center [1049, 27] width 12 height 12
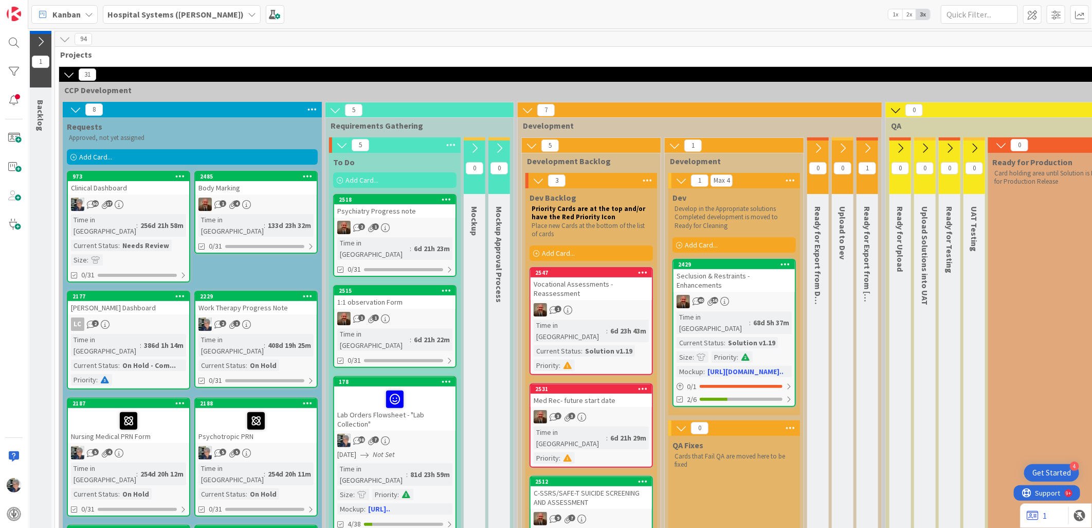
scroll to position [57, 2]
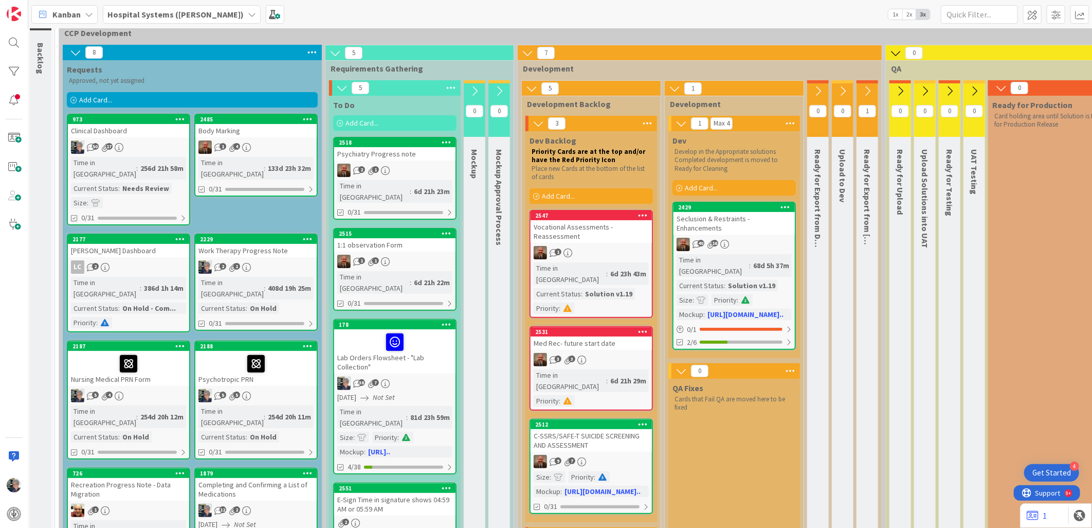
click at [264, 156] on link "2485 Body Marking 1 4 Time in [GEOGRAPHIC_DATA] : 133d 23h 32m 0/31" at bounding box center [255, 155] width 123 height 83
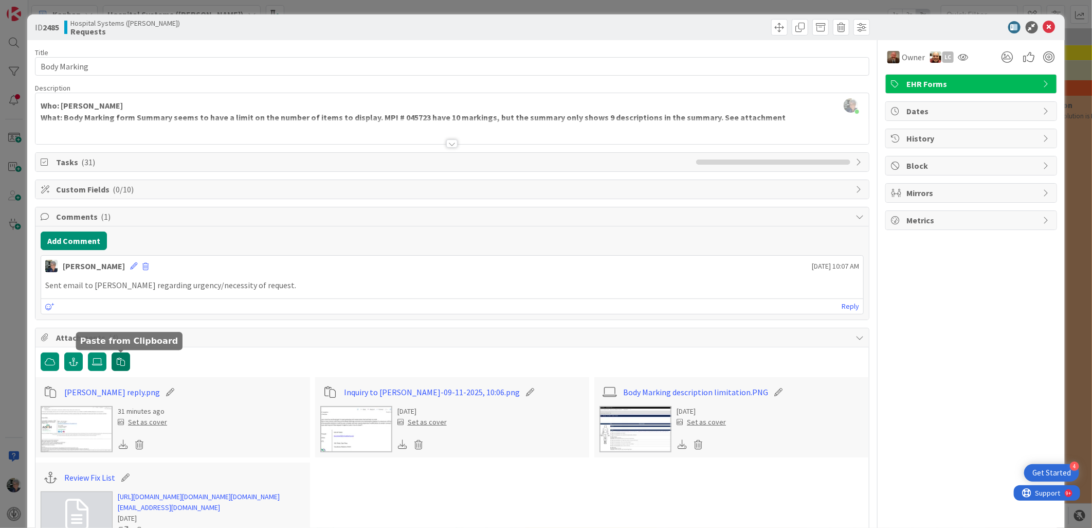
click at [117, 364] on icon "button" at bounding box center [121, 361] width 8 height 8
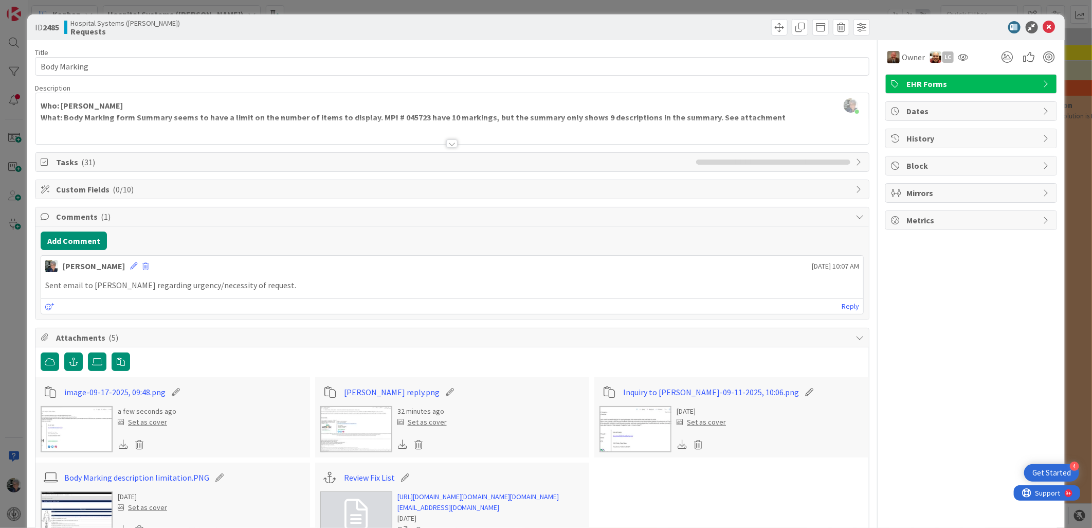
click at [174, 392] on icon at bounding box center [176, 392] width 14 height 10
drag, startPoint x: 155, startPoint y: 391, endPoint x: 55, endPoint y: 392, distance: 100.3
click at [55, 392] on div "image-09-17-2025, 09:48 .png" at bounding box center [173, 392] width 264 height 20
type input "email to DONs 9-17"
click at [80, 239] on button "Add Comment" at bounding box center [74, 240] width 66 height 19
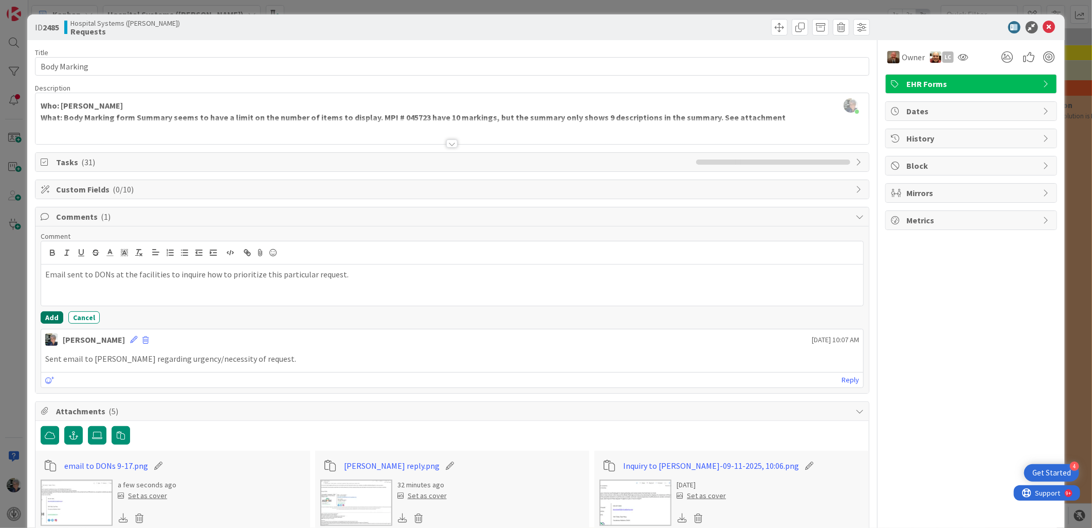
click at [53, 316] on button "Add" at bounding box center [52, 317] width 23 height 12
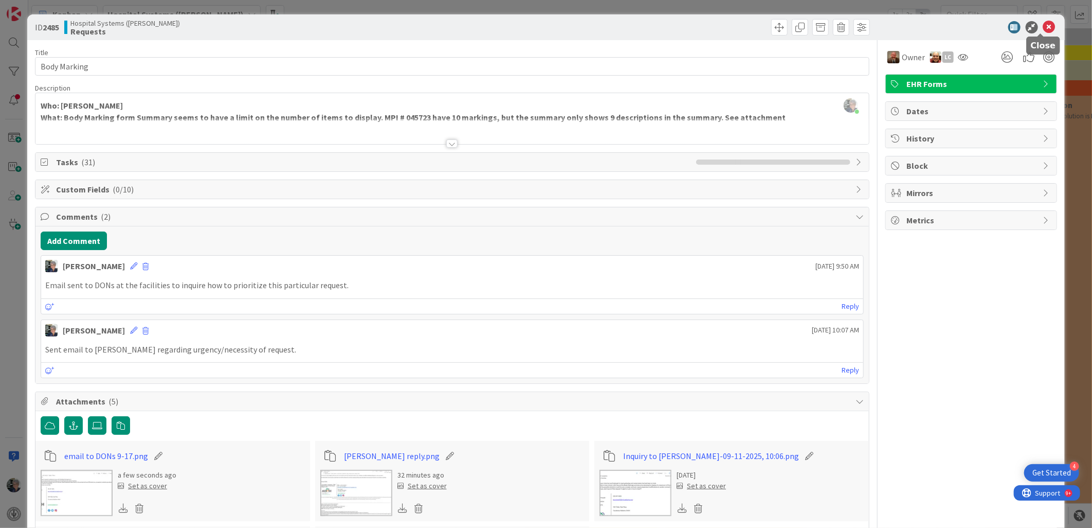
click at [1043, 21] on icon at bounding box center [1049, 27] width 12 height 12
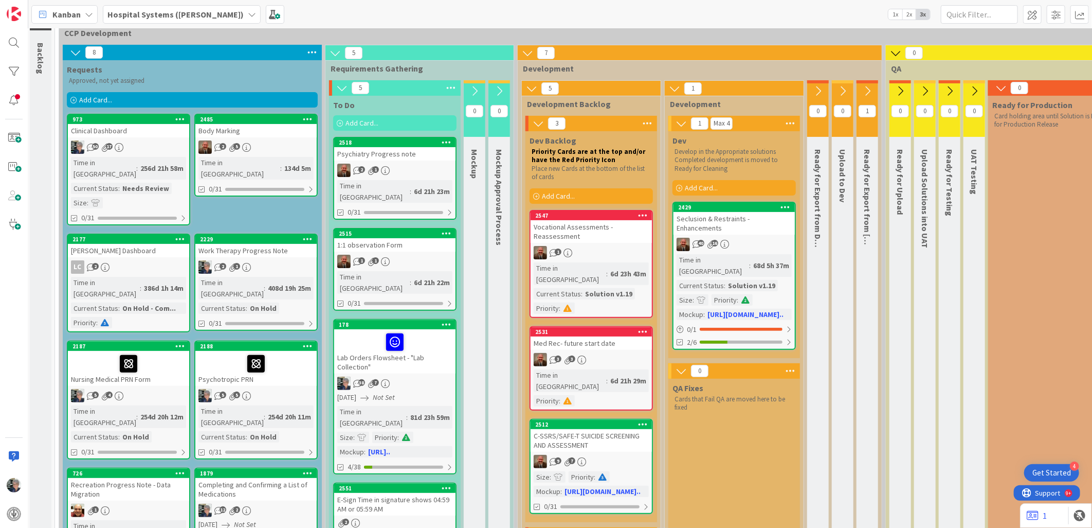
click at [77, 49] on icon at bounding box center [75, 52] width 11 height 11
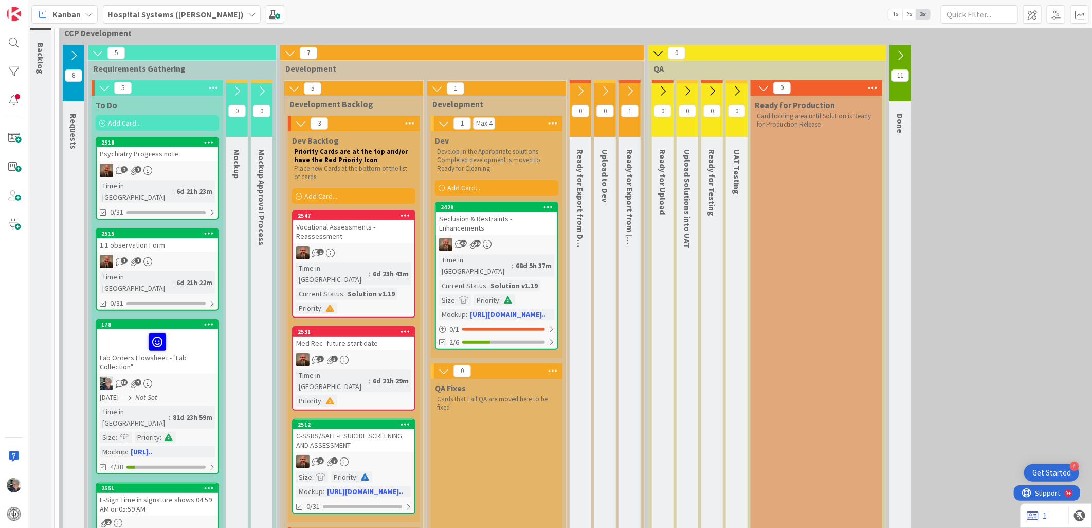
click at [99, 51] on icon at bounding box center [97, 52] width 11 height 11
